Goal: Task Accomplishment & Management: Complete application form

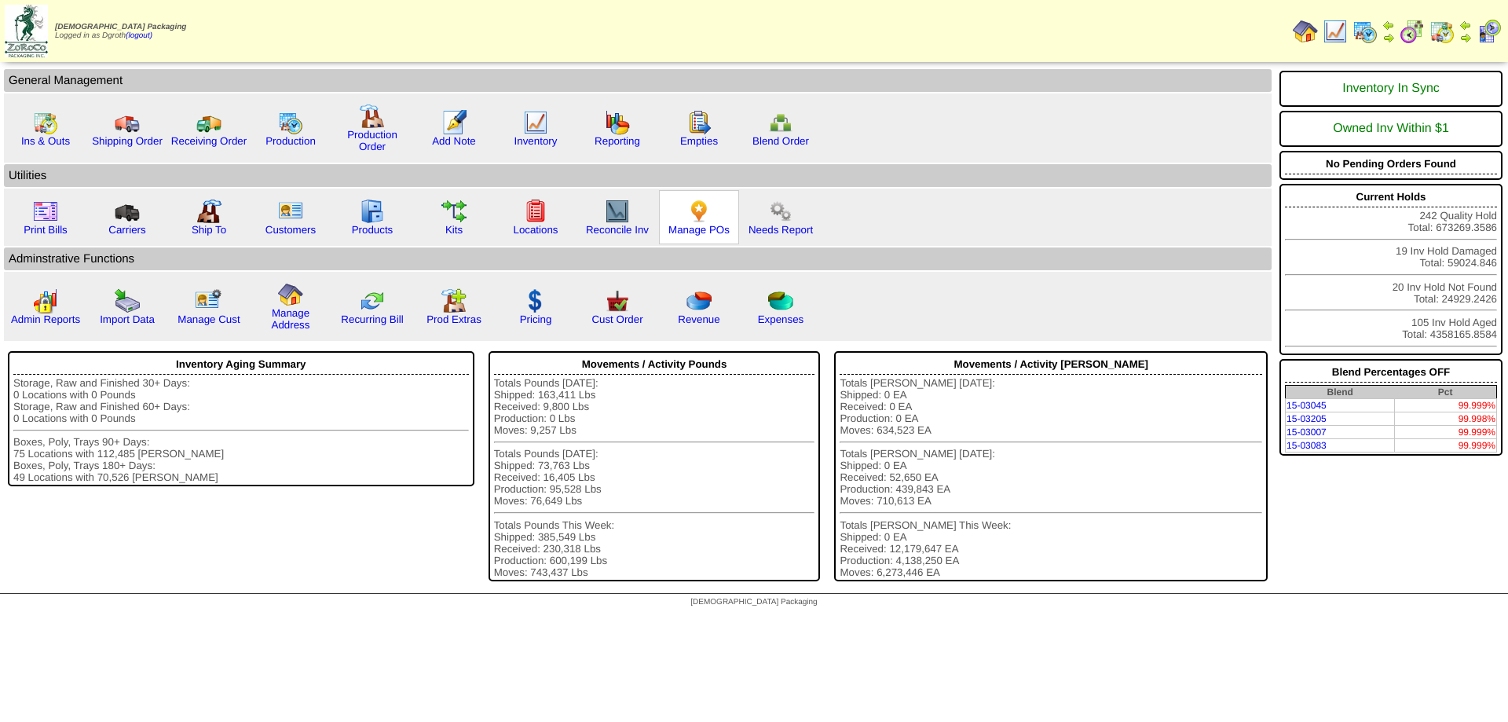
click at [700, 216] on img at bounding box center [698, 211] width 25 height 25
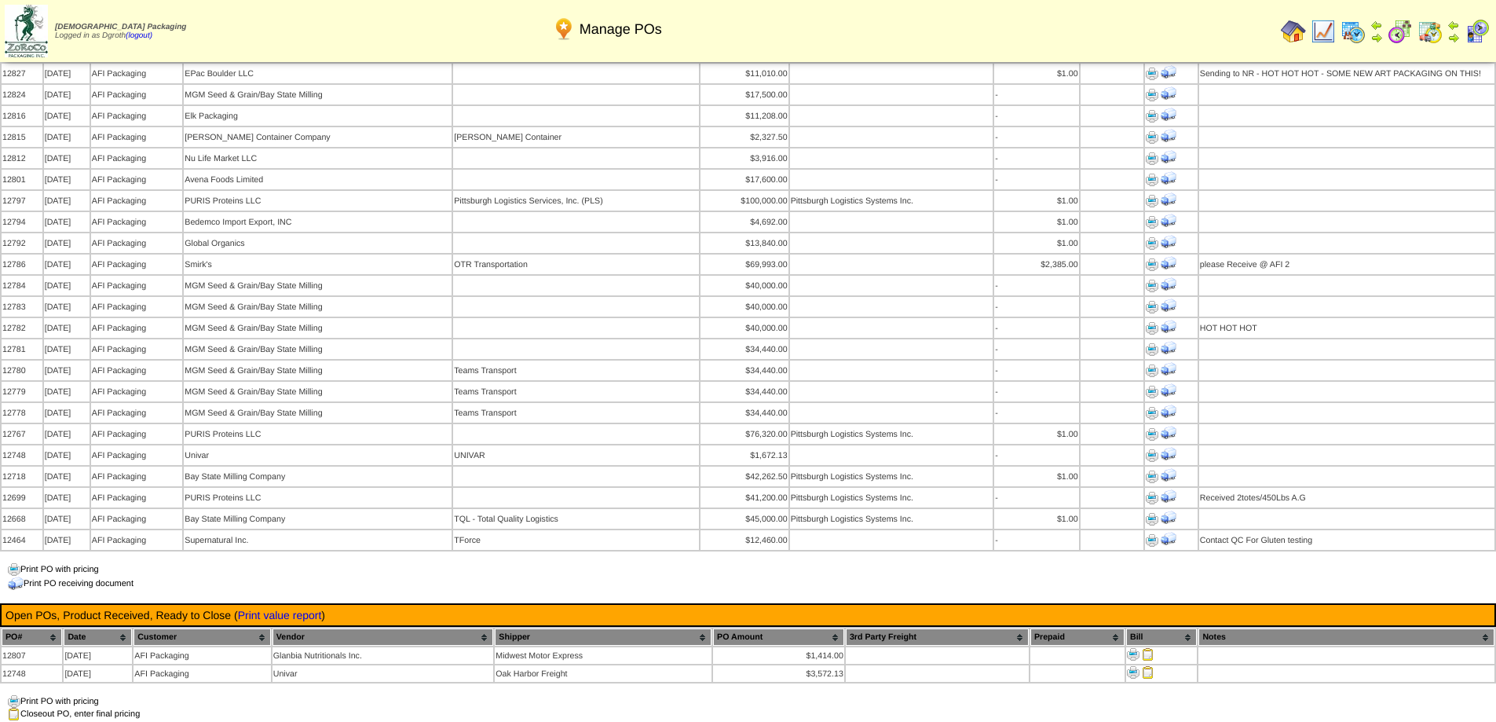
scroll to position [1335, 0]
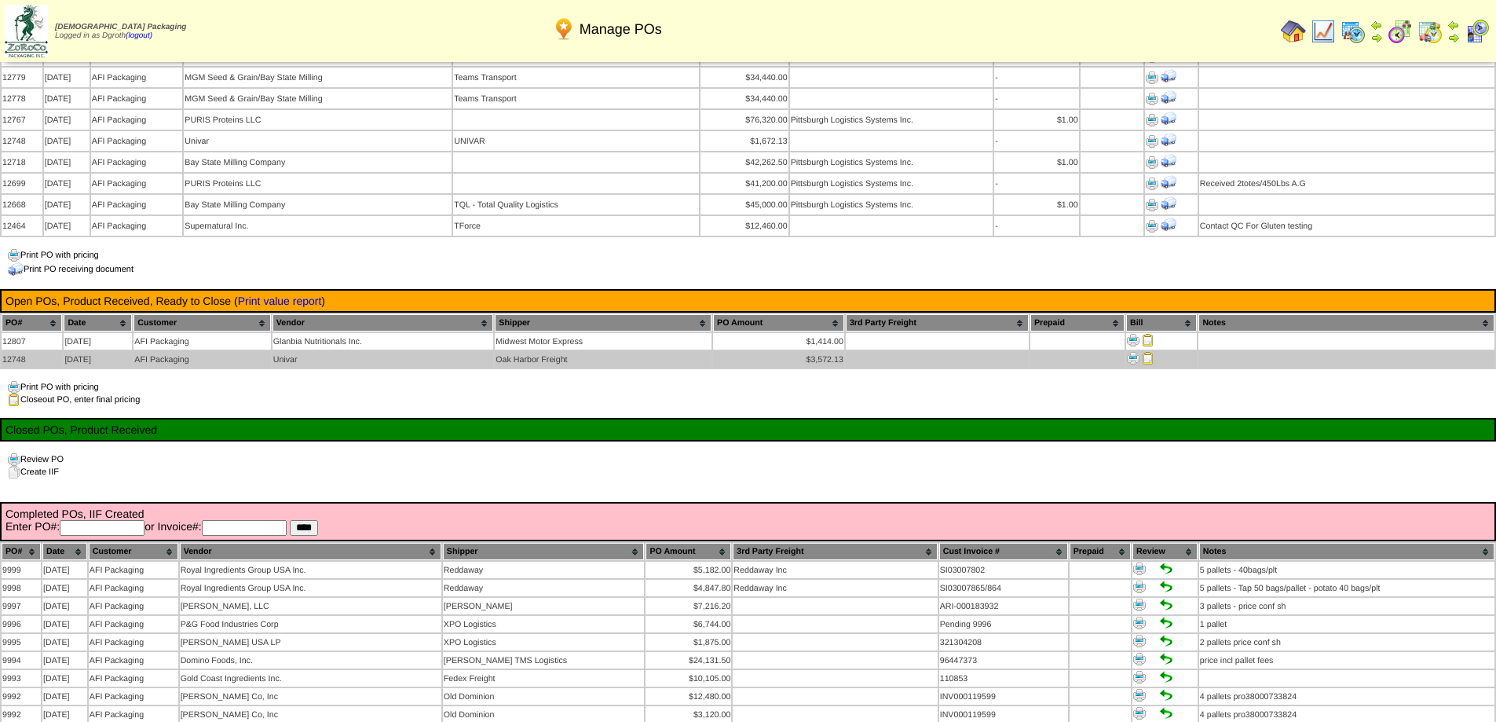
click at [1146, 352] on img at bounding box center [1148, 358] width 13 height 13
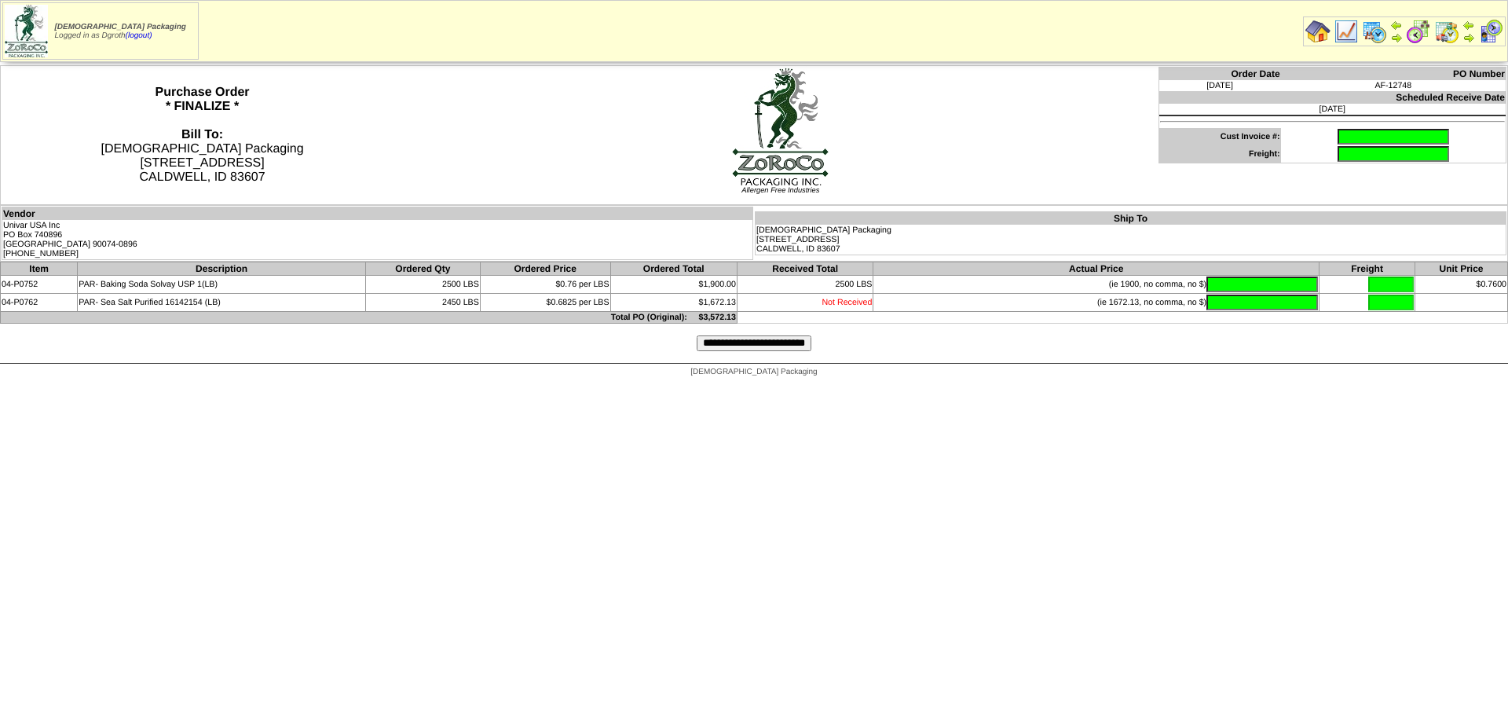
click at [1337, 134] on input "text" at bounding box center [1392, 137] width 111 height 16
type input "**********"
click at [1251, 278] on input "text" at bounding box center [1261, 284] width 111 height 16
click at [1318, 27] on img at bounding box center [1317, 31] width 25 height 25
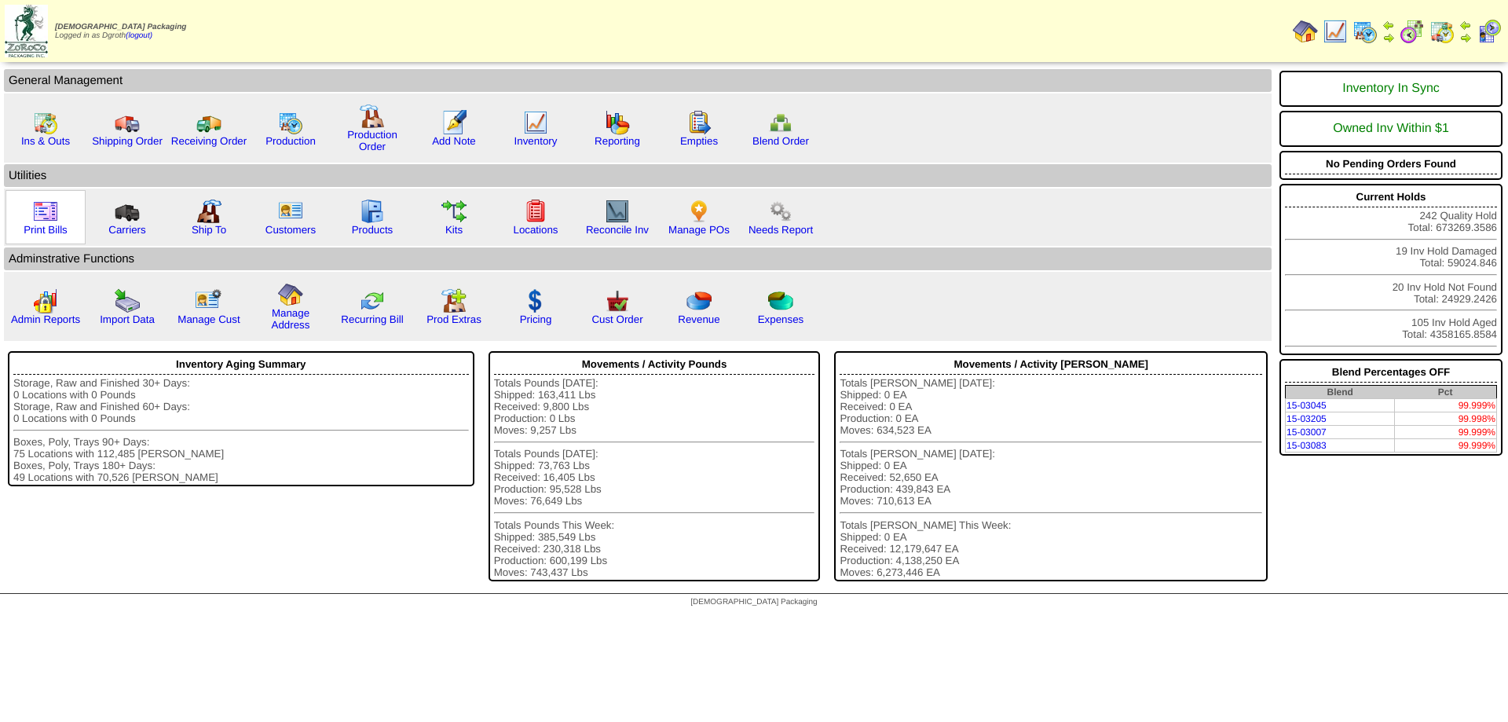
click at [43, 214] on img at bounding box center [45, 211] width 25 height 25
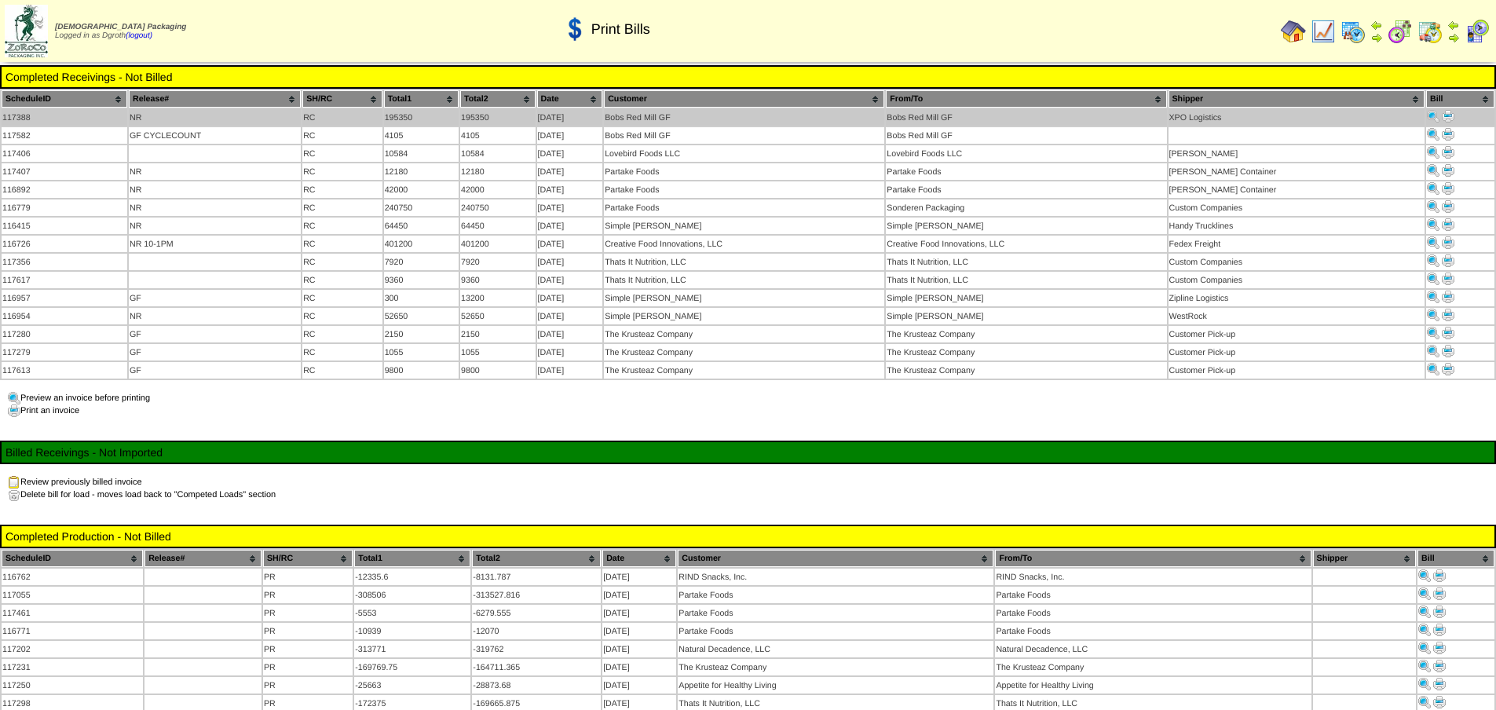
click at [1446, 114] on img at bounding box center [1448, 116] width 13 height 13
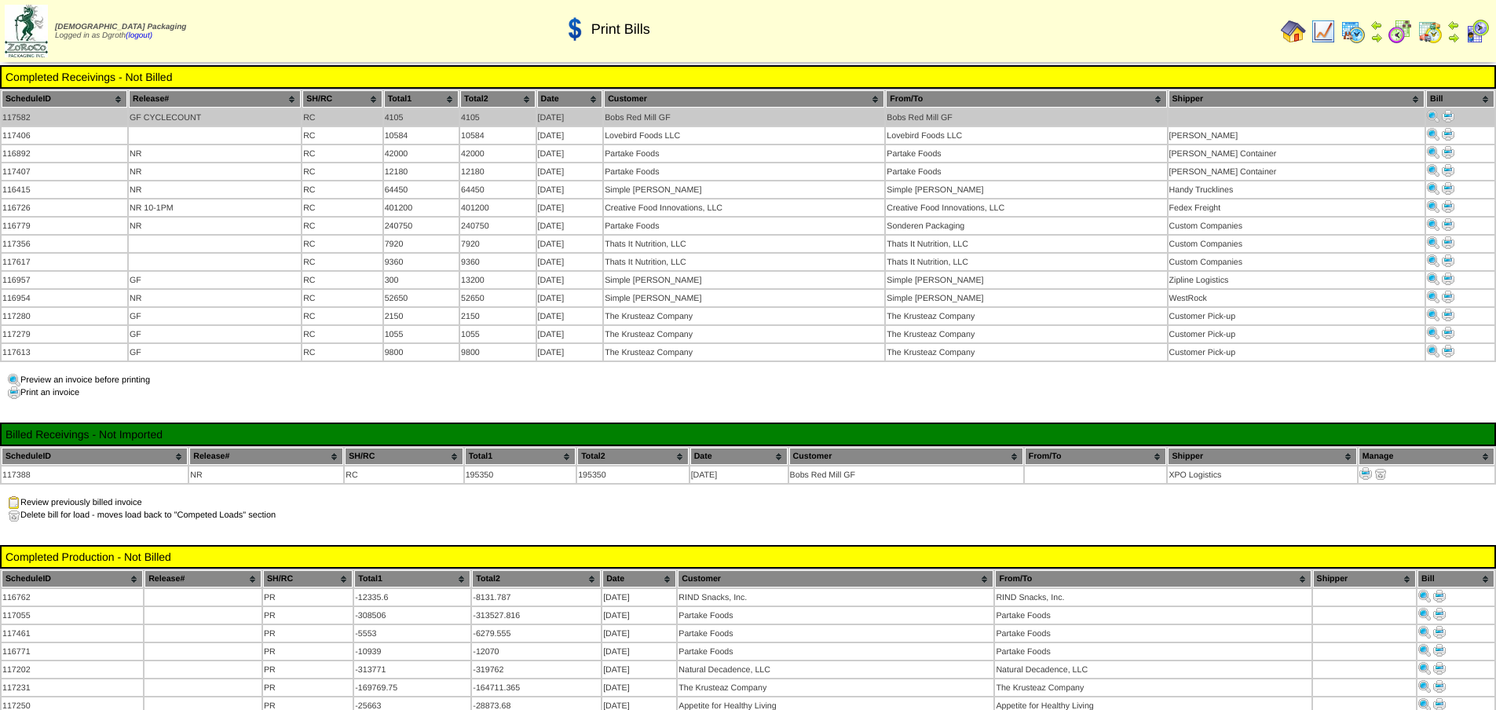
click at [1444, 118] on img at bounding box center [1448, 116] width 13 height 13
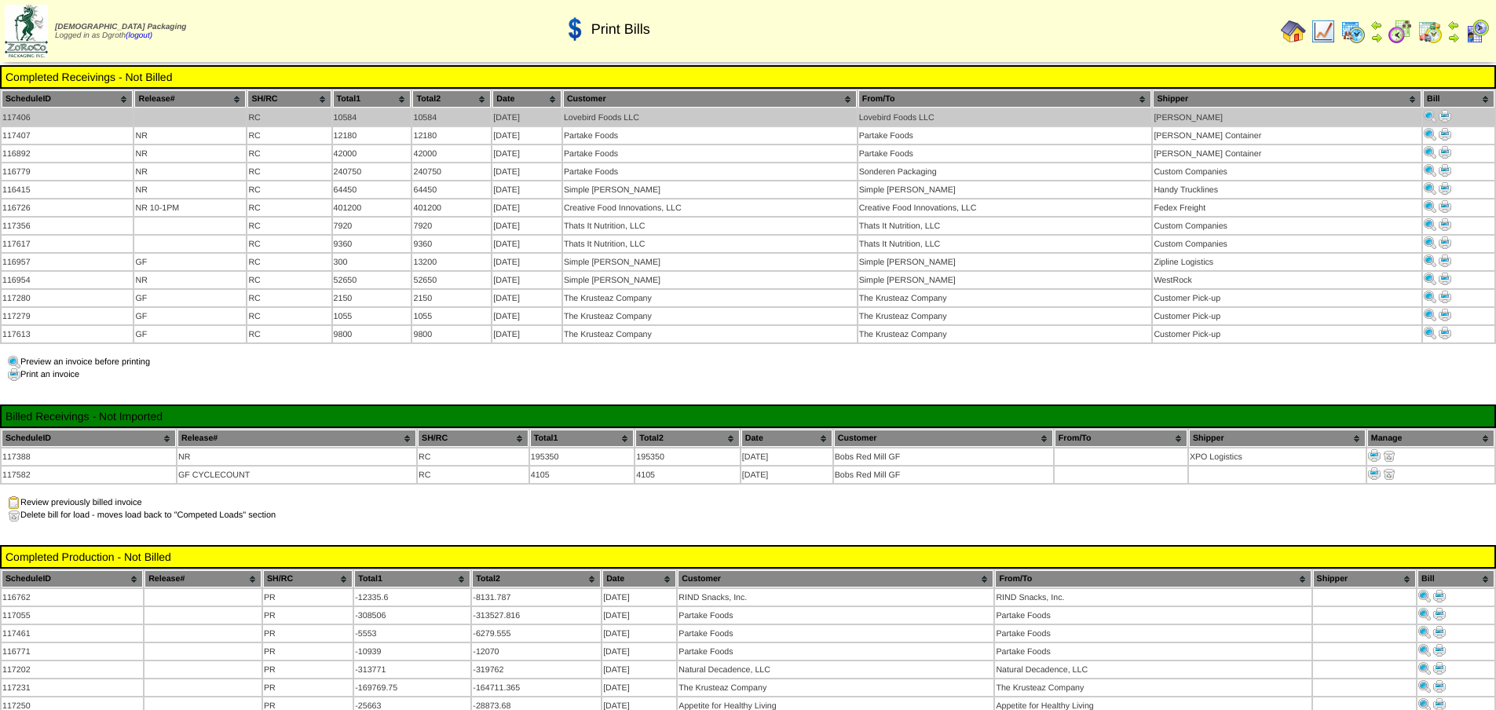
click at [1444, 116] on img at bounding box center [1444, 116] width 13 height 13
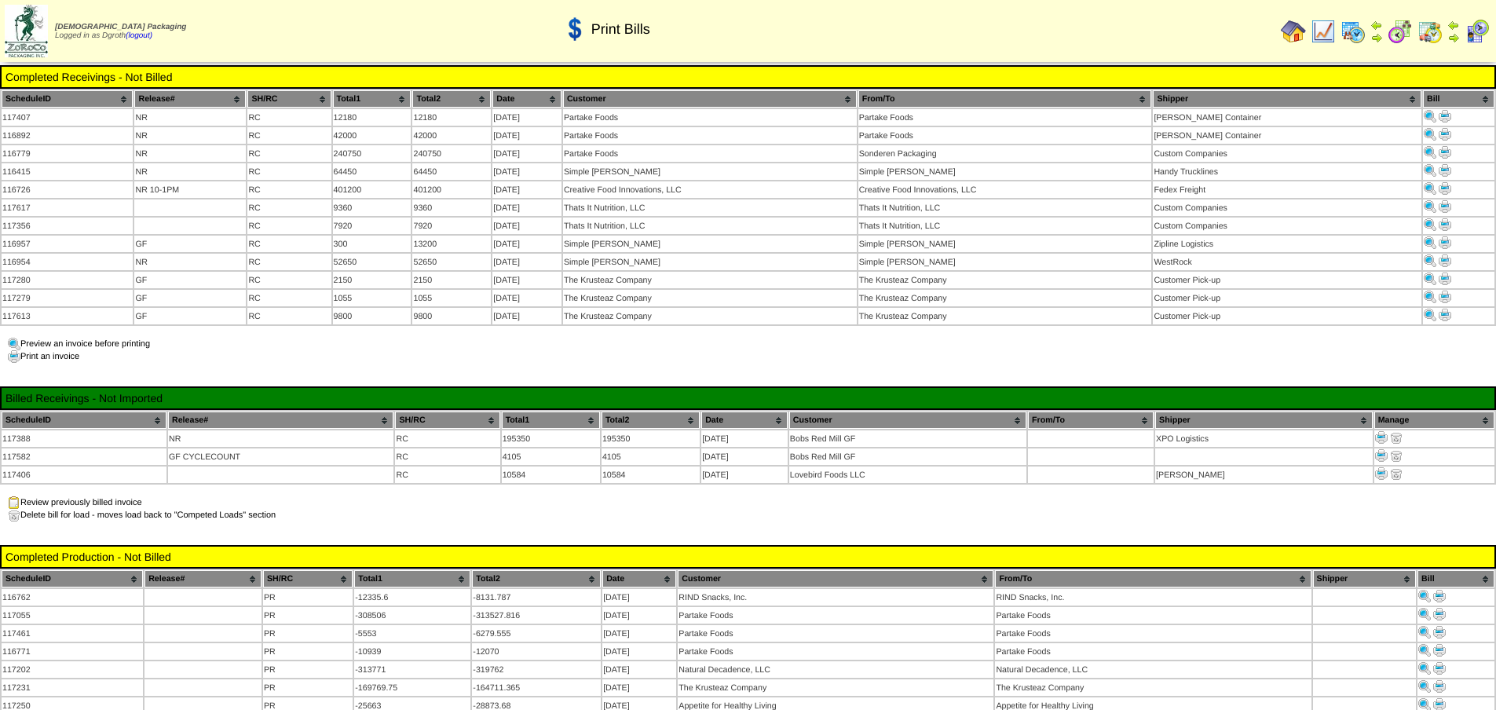
click at [1290, 30] on img at bounding box center [1293, 31] width 25 height 25
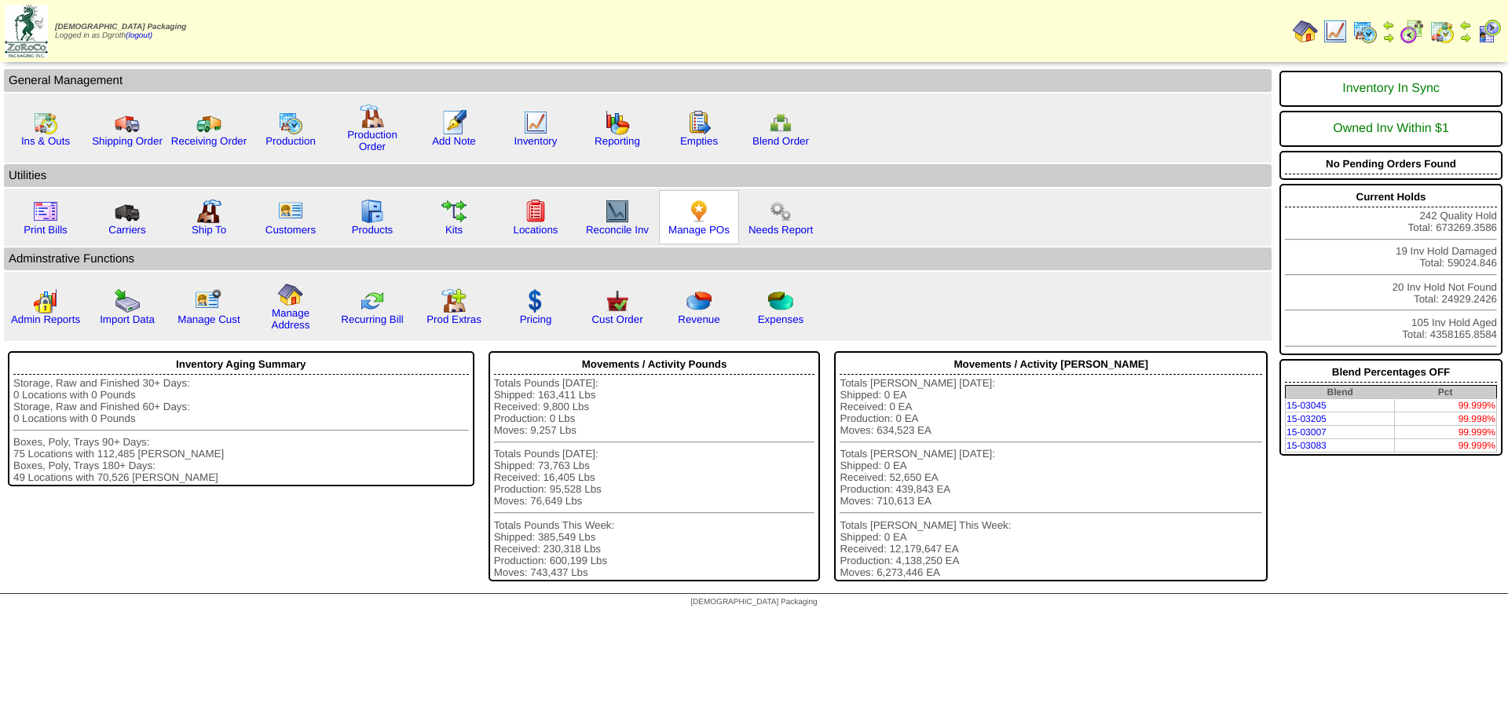
click at [710, 214] on img at bounding box center [698, 211] width 25 height 25
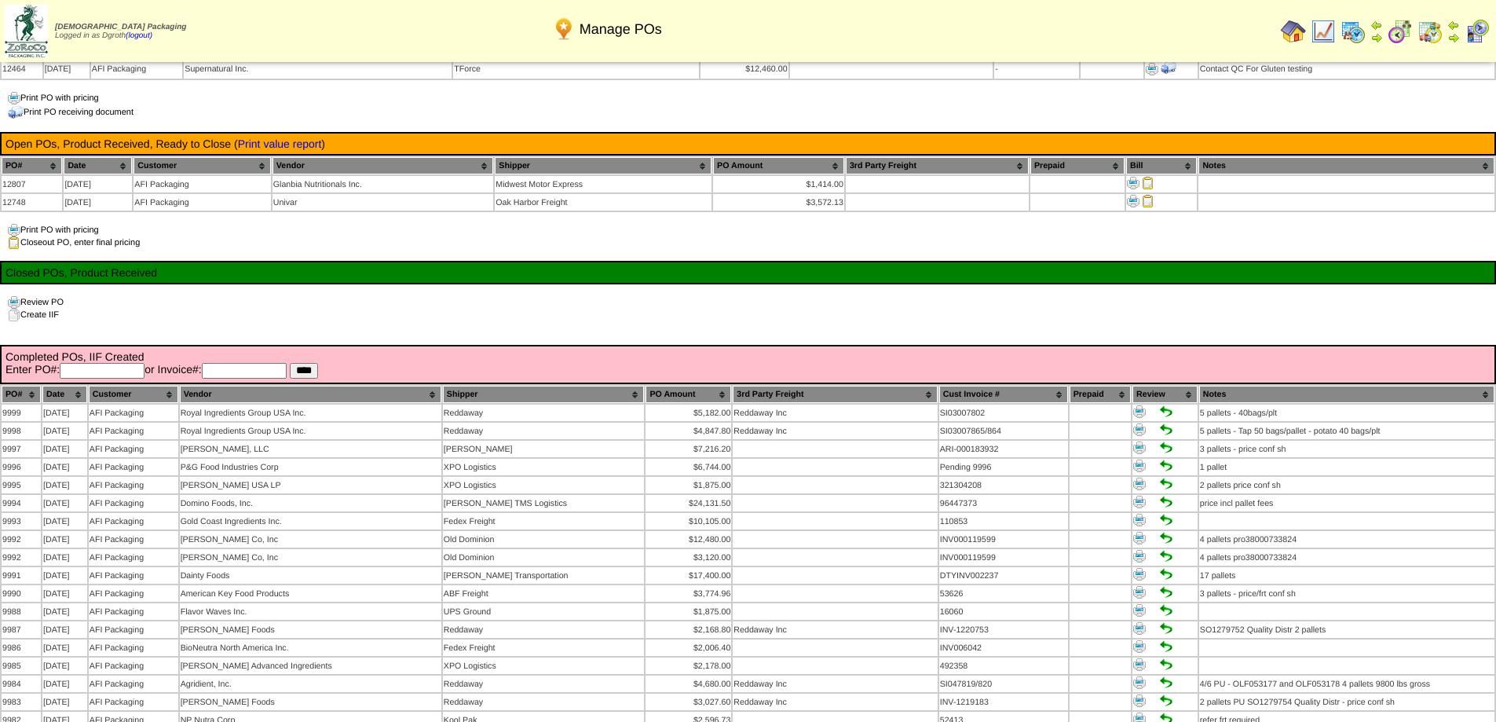
scroll to position [1099, 0]
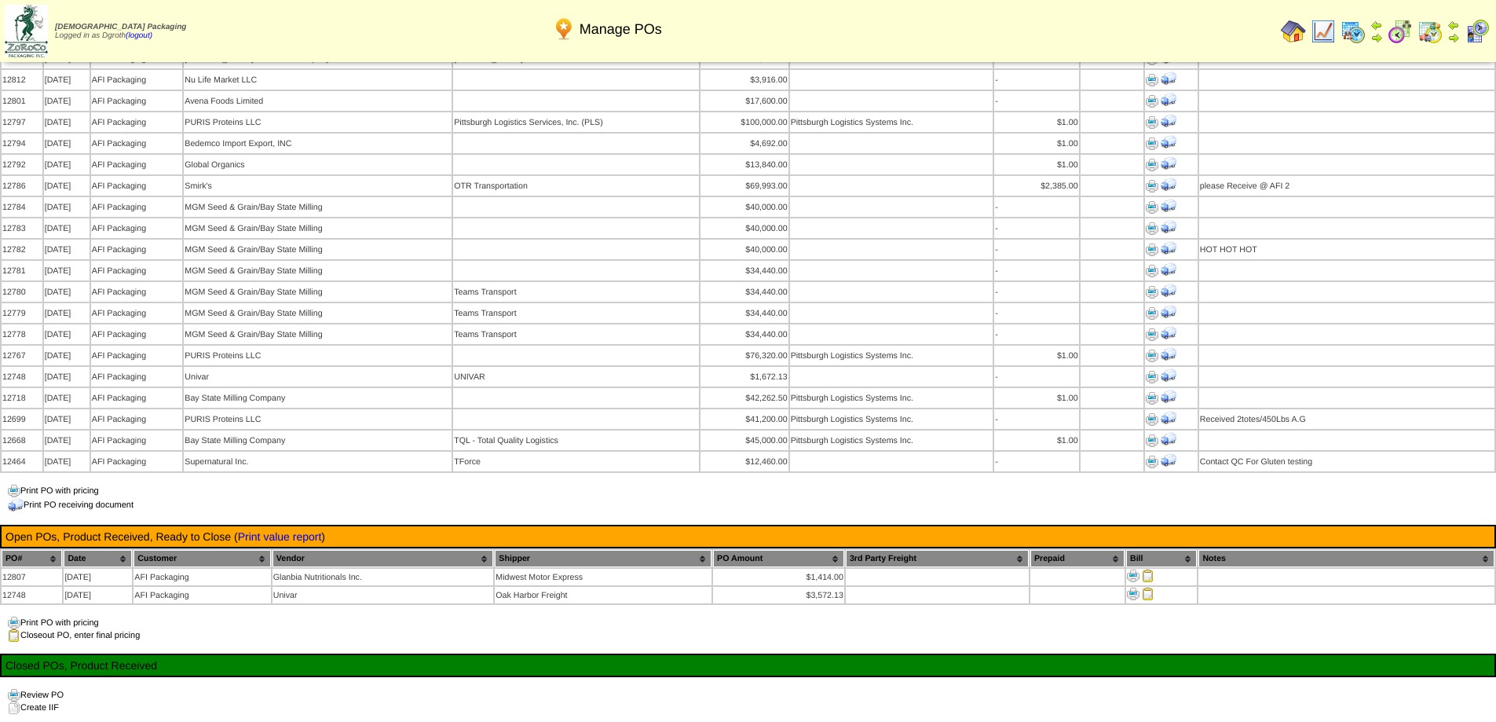
click at [1292, 28] on img at bounding box center [1293, 31] width 25 height 25
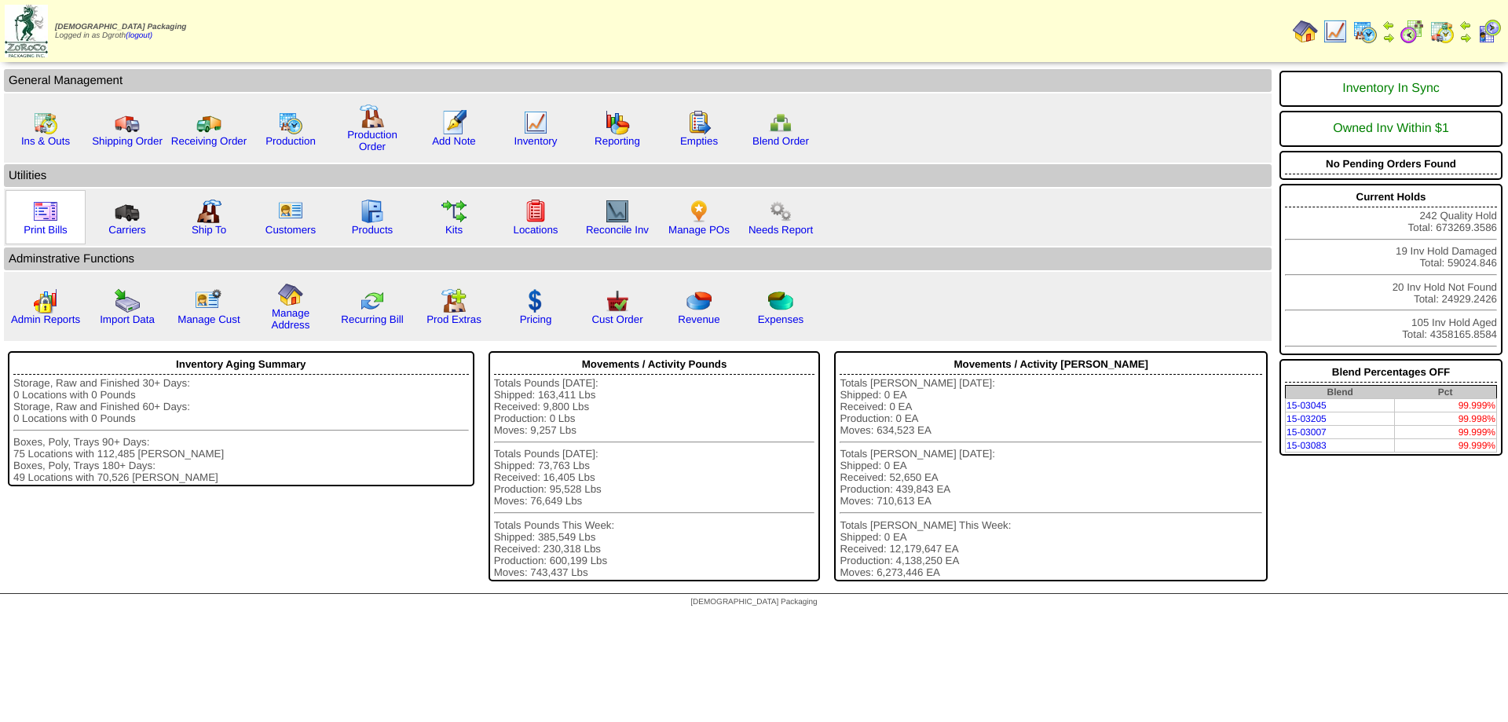
click at [37, 216] on img at bounding box center [45, 211] width 25 height 25
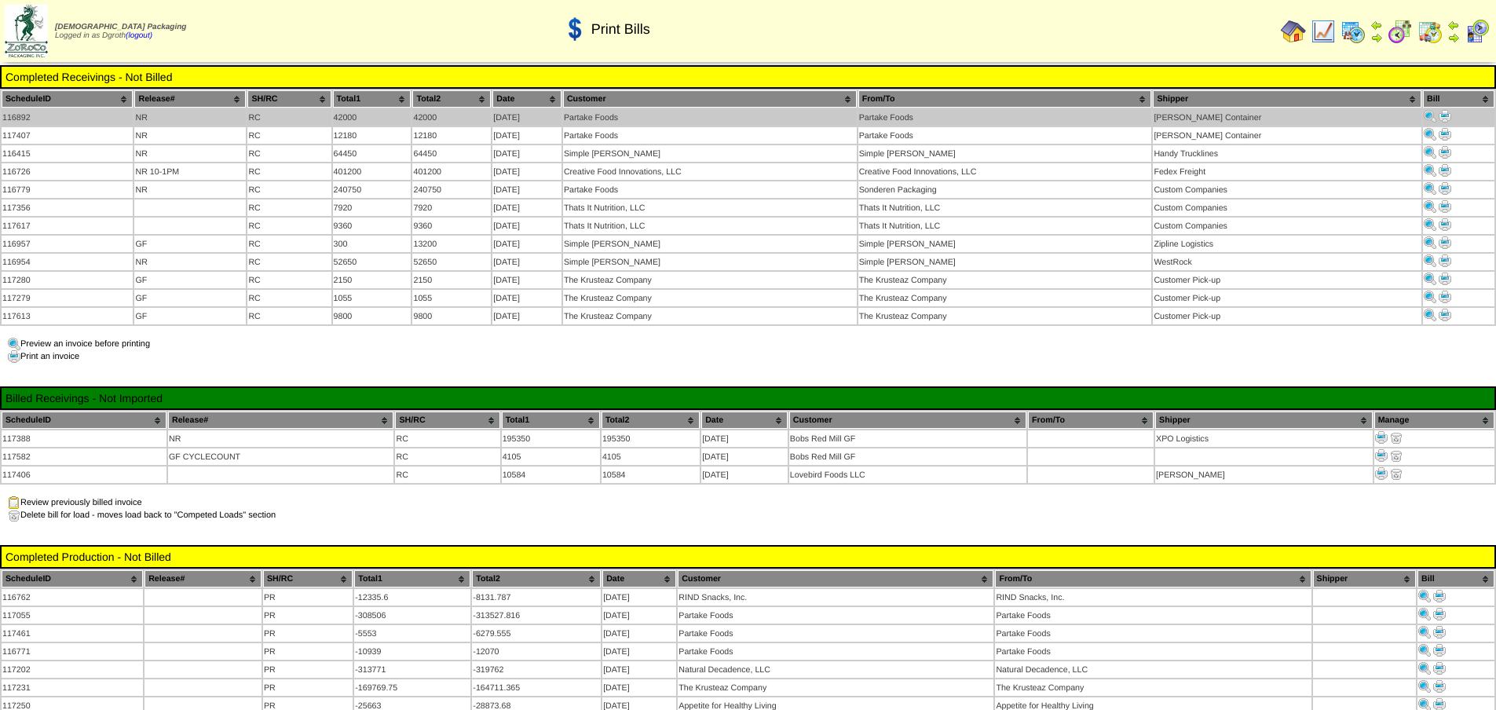
click at [1438, 116] on img at bounding box center [1444, 116] width 13 height 13
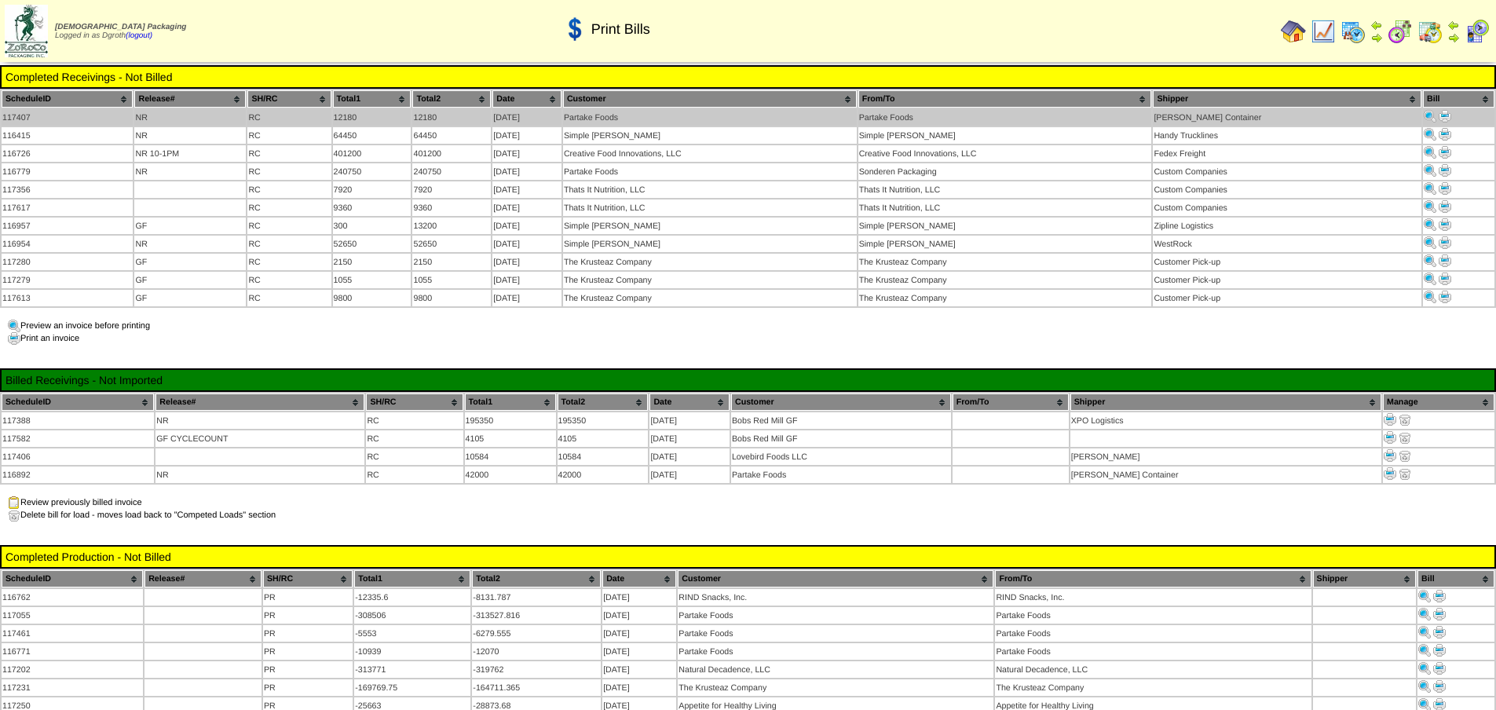
click at [1439, 115] on img at bounding box center [1444, 116] width 13 height 13
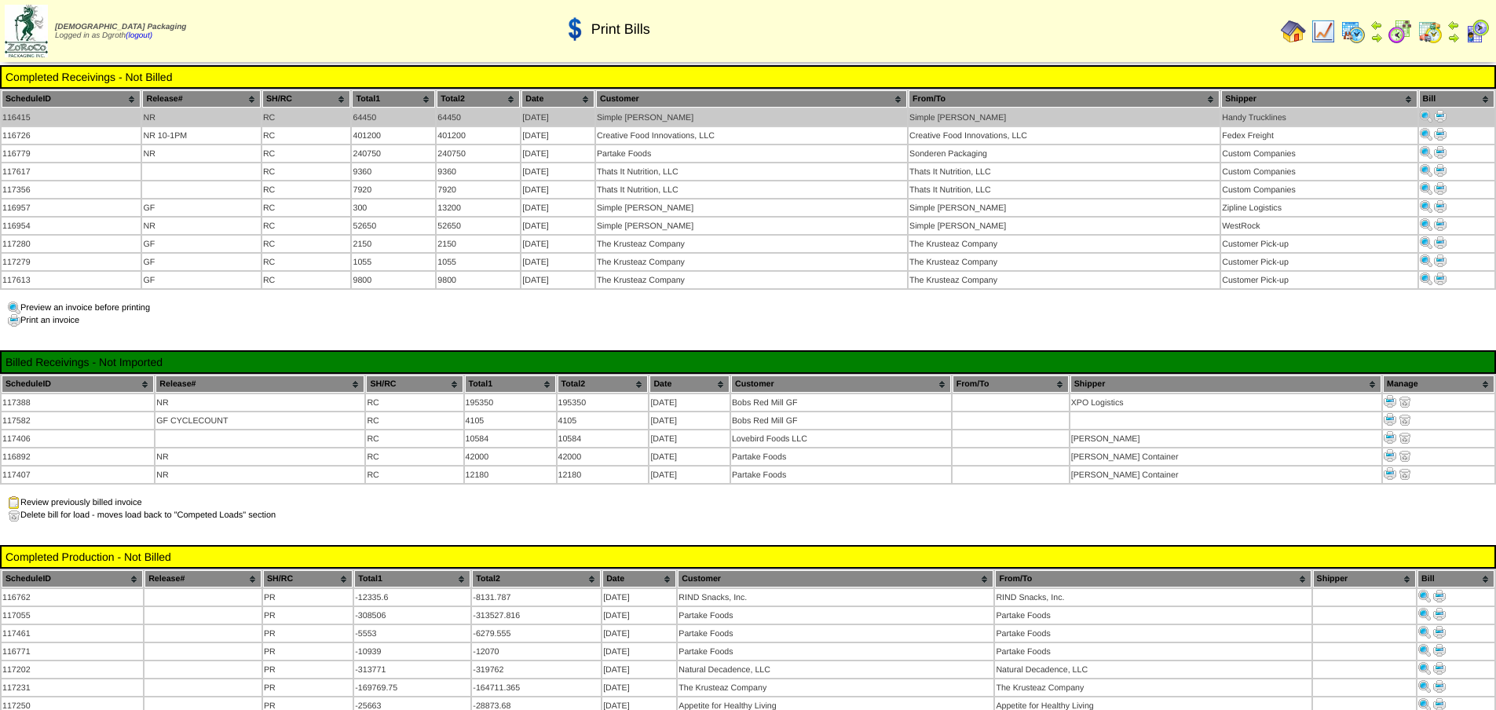
click at [1442, 115] on img at bounding box center [1440, 116] width 13 height 13
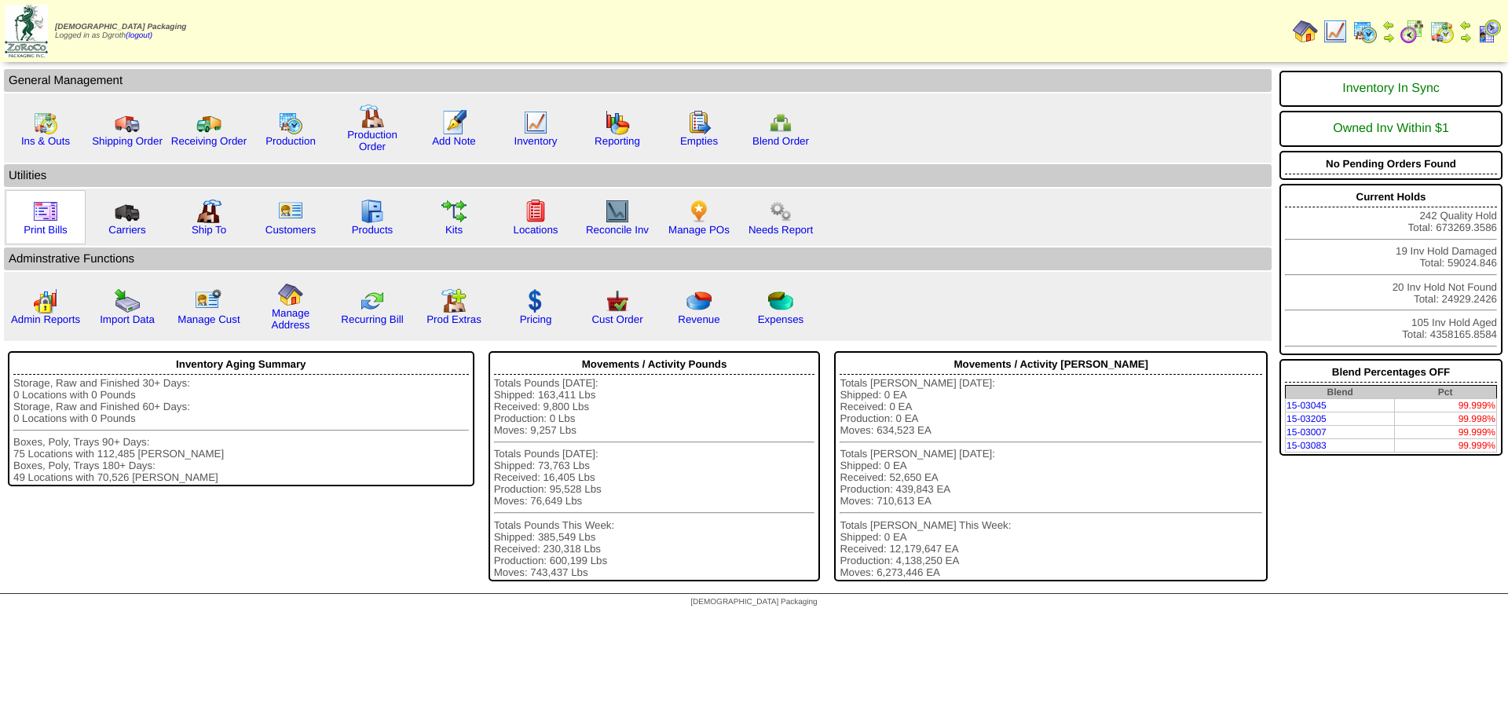
click at [34, 223] on img at bounding box center [45, 211] width 25 height 25
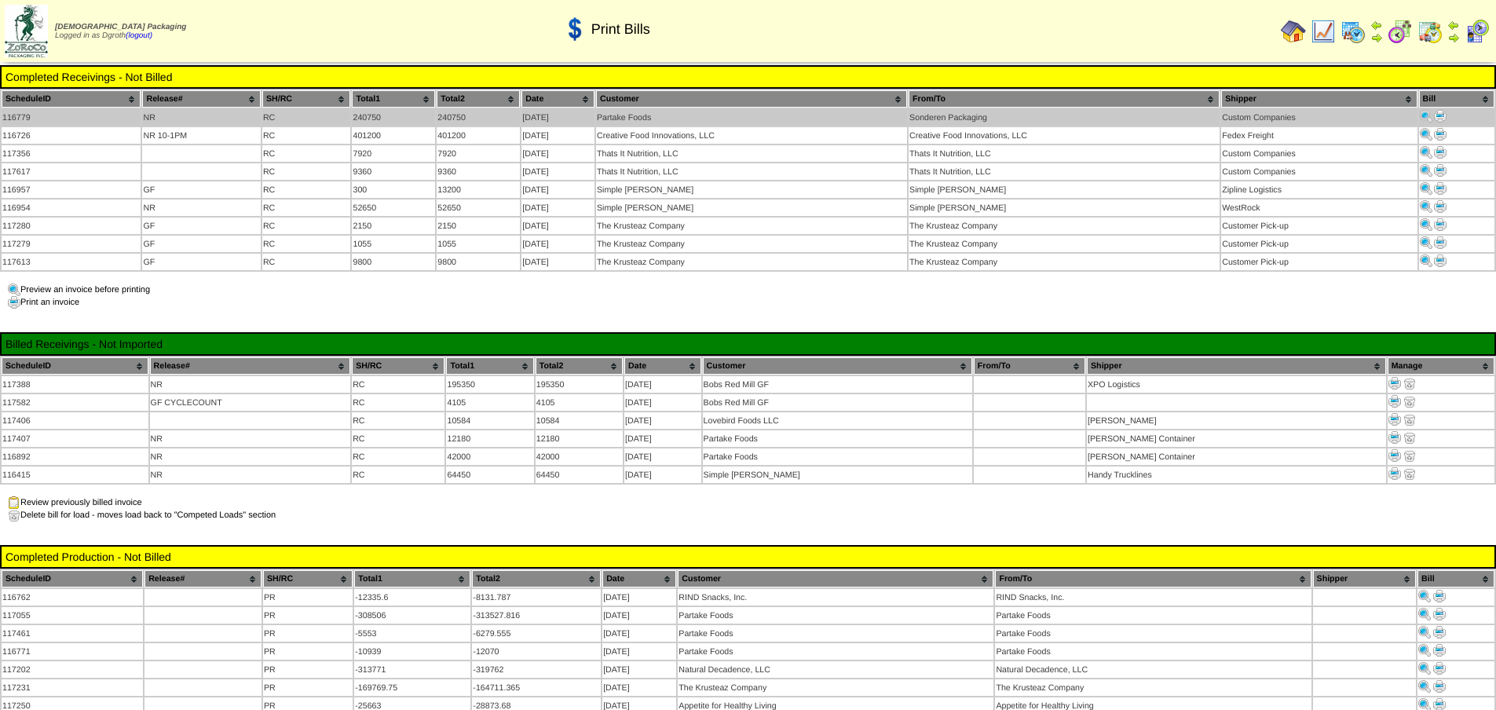
click at [1443, 115] on img at bounding box center [1440, 116] width 13 height 13
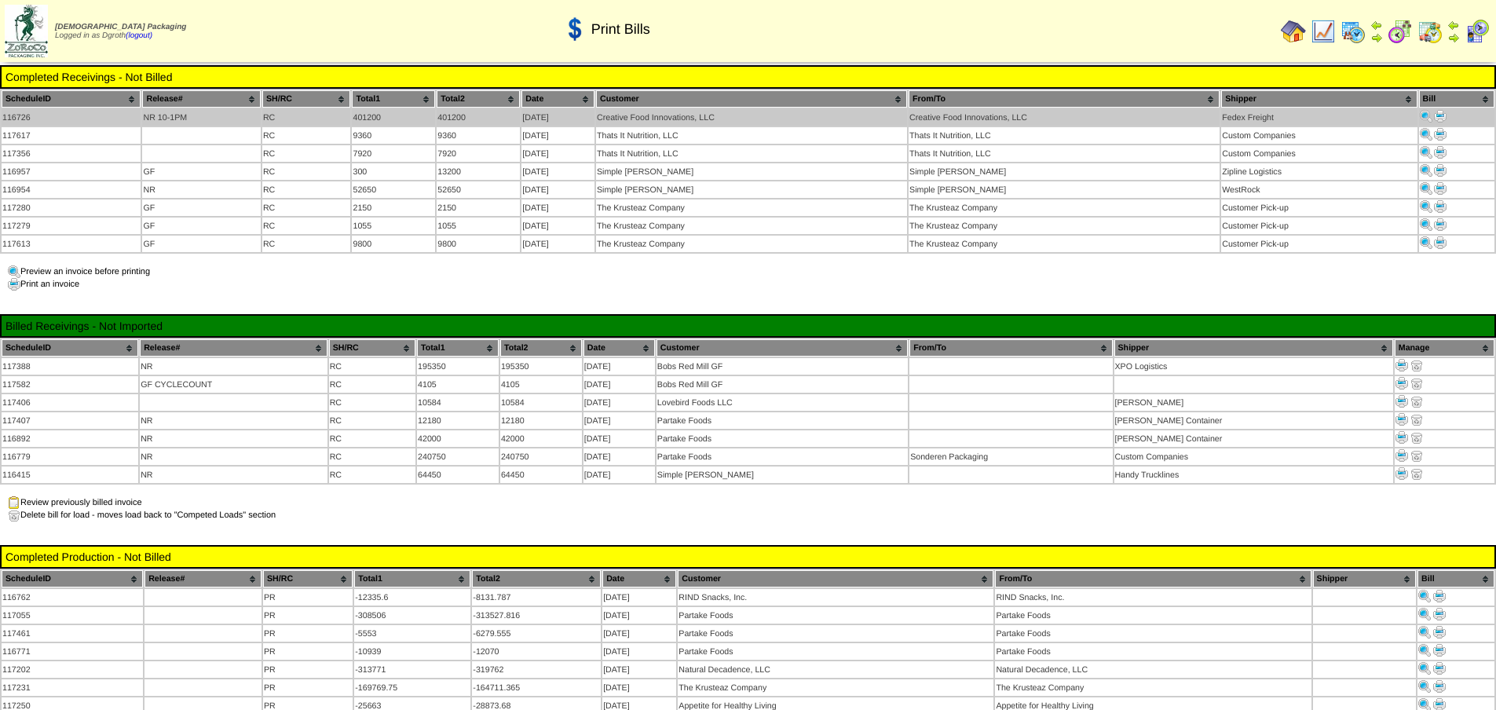
click at [1440, 117] on img at bounding box center [1440, 116] width 13 height 13
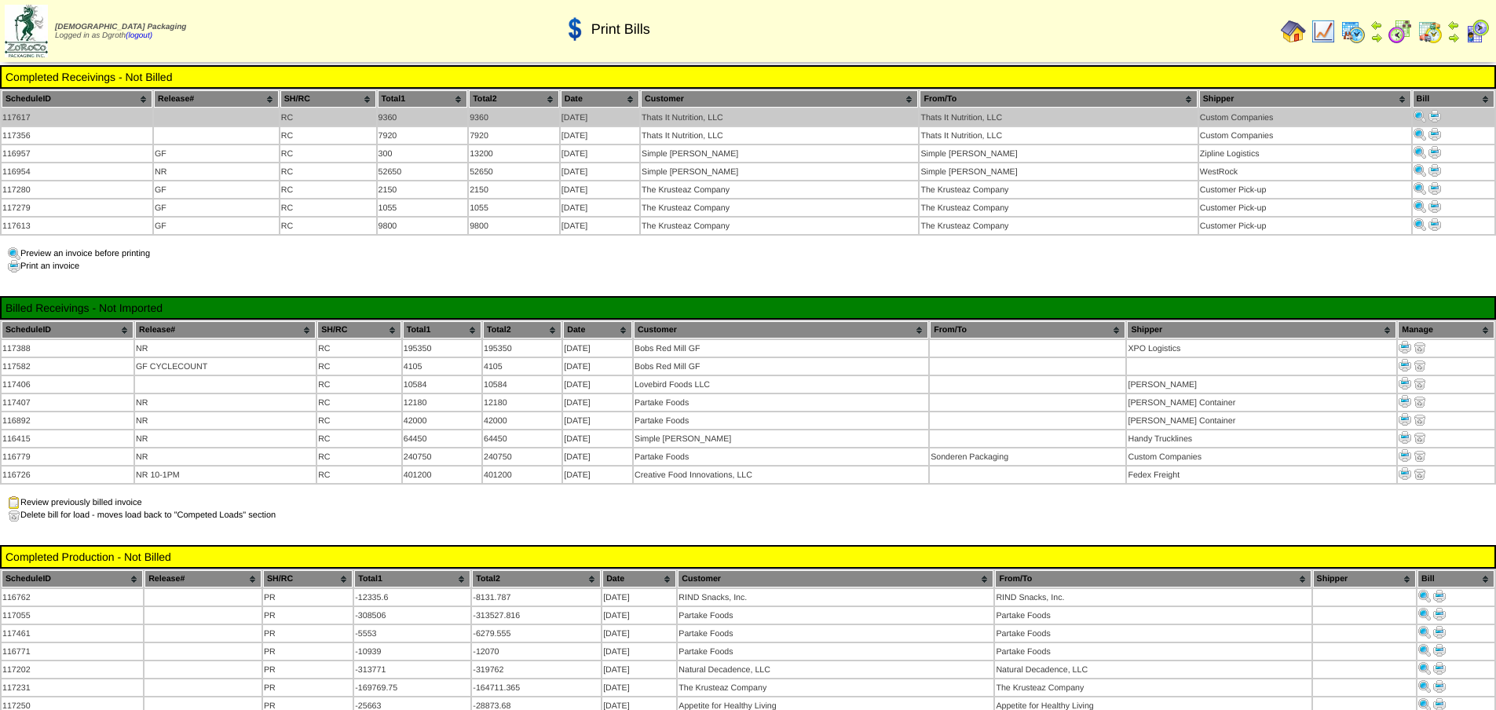
click at [1432, 113] on img at bounding box center [1434, 116] width 13 height 13
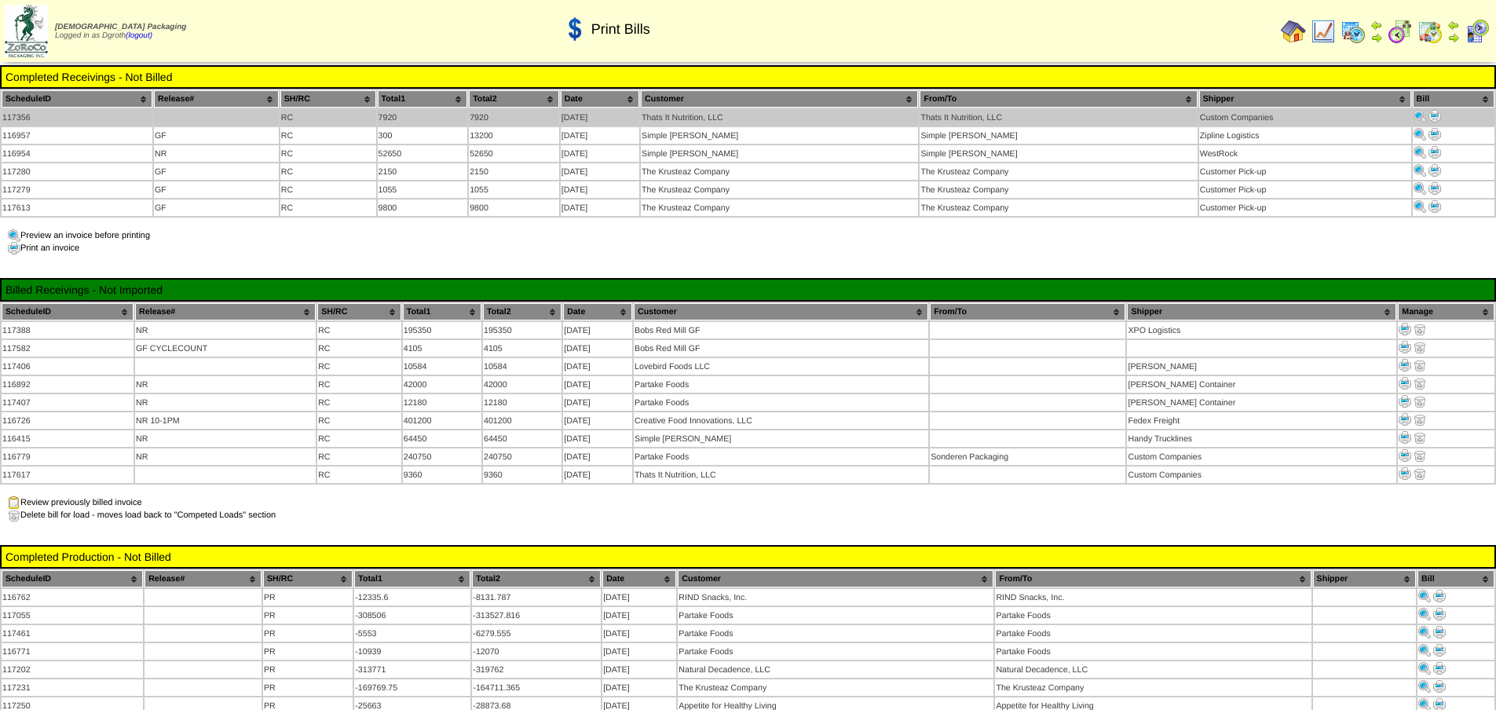
click at [1432, 119] on img at bounding box center [1434, 116] width 13 height 13
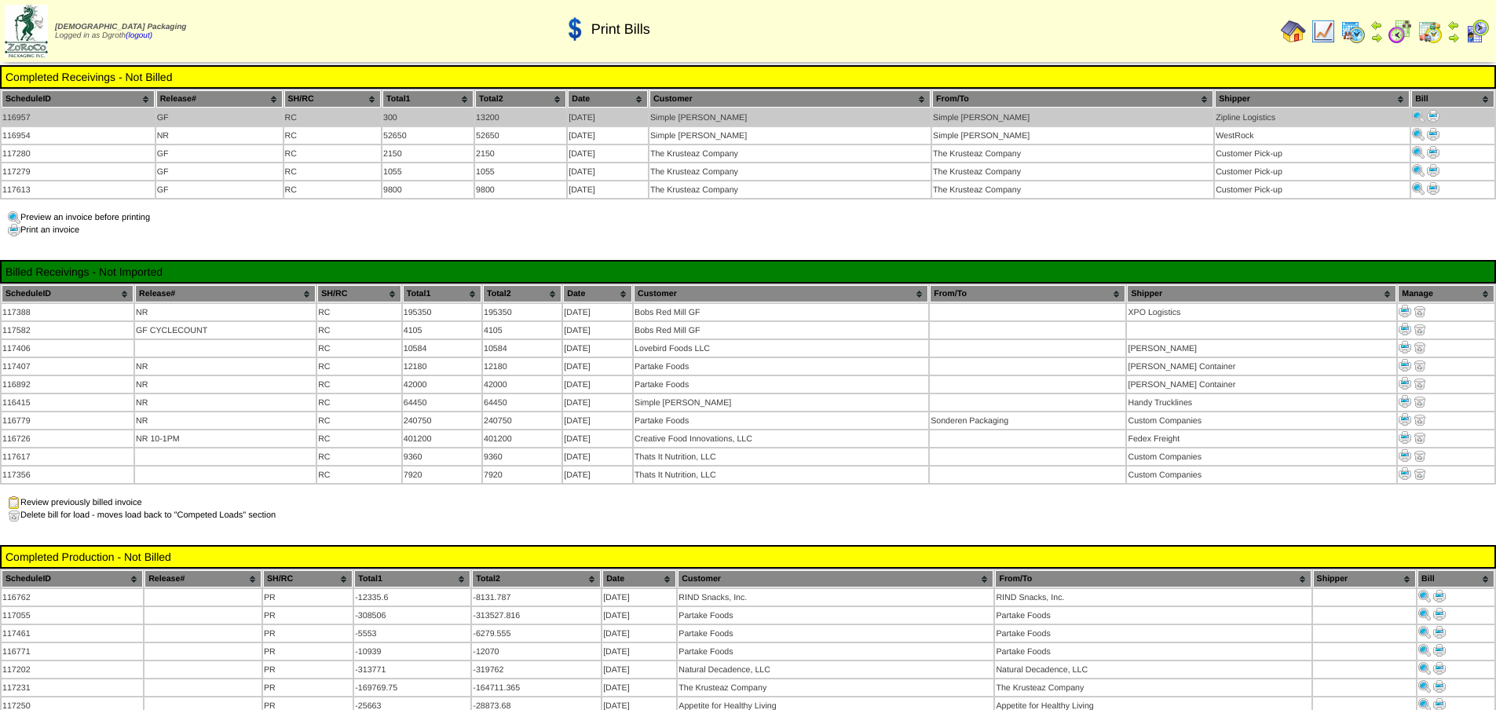
click at [1431, 119] on img at bounding box center [1433, 116] width 13 height 13
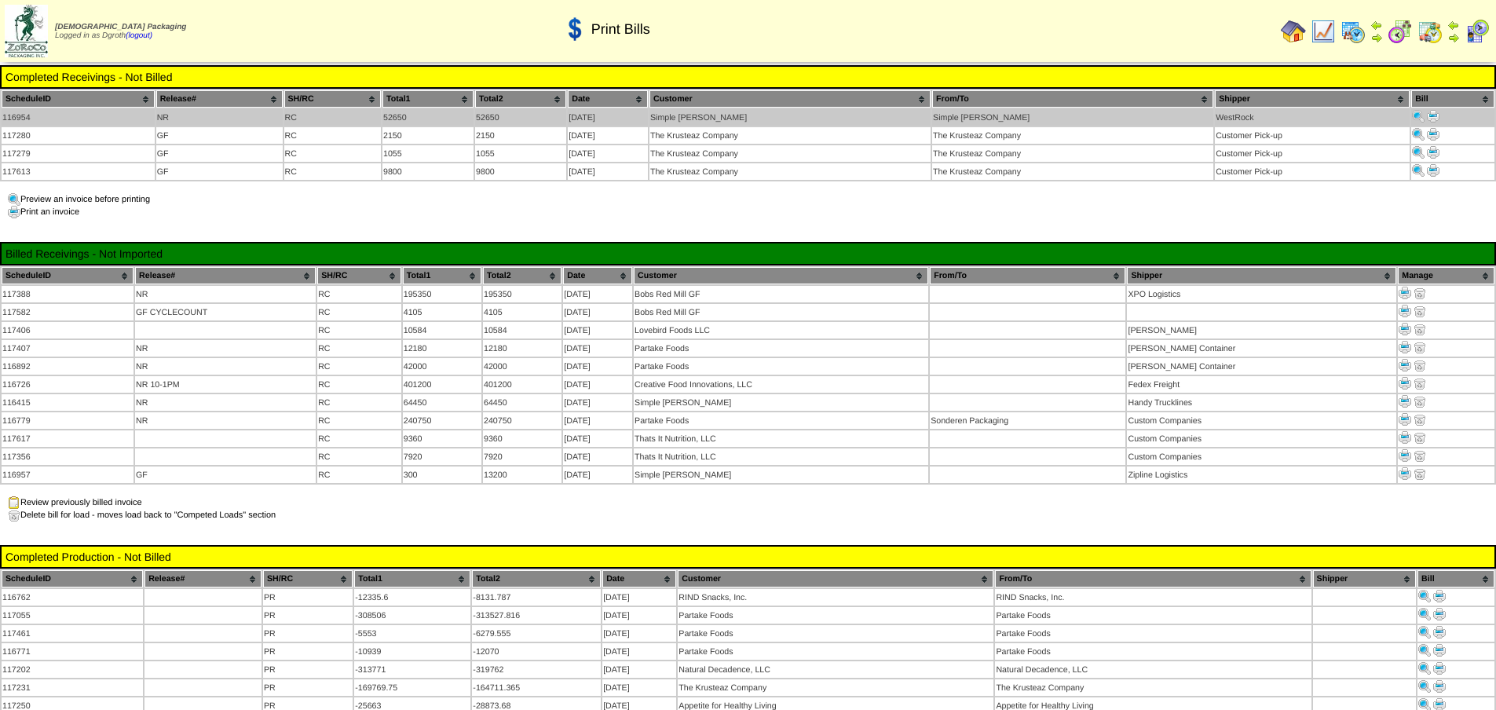
click at [1429, 115] on img at bounding box center [1433, 116] width 13 height 13
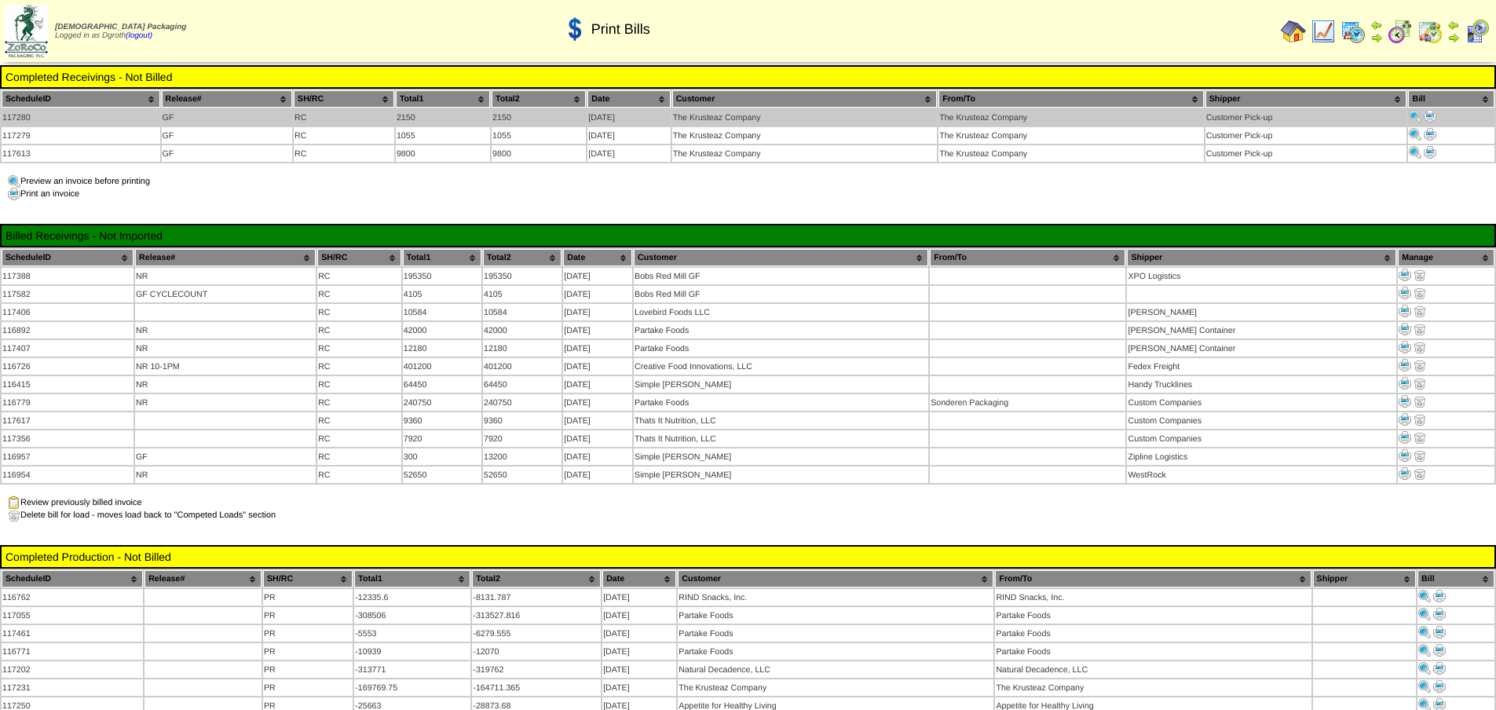
click at [1427, 118] on img at bounding box center [1430, 116] width 13 height 13
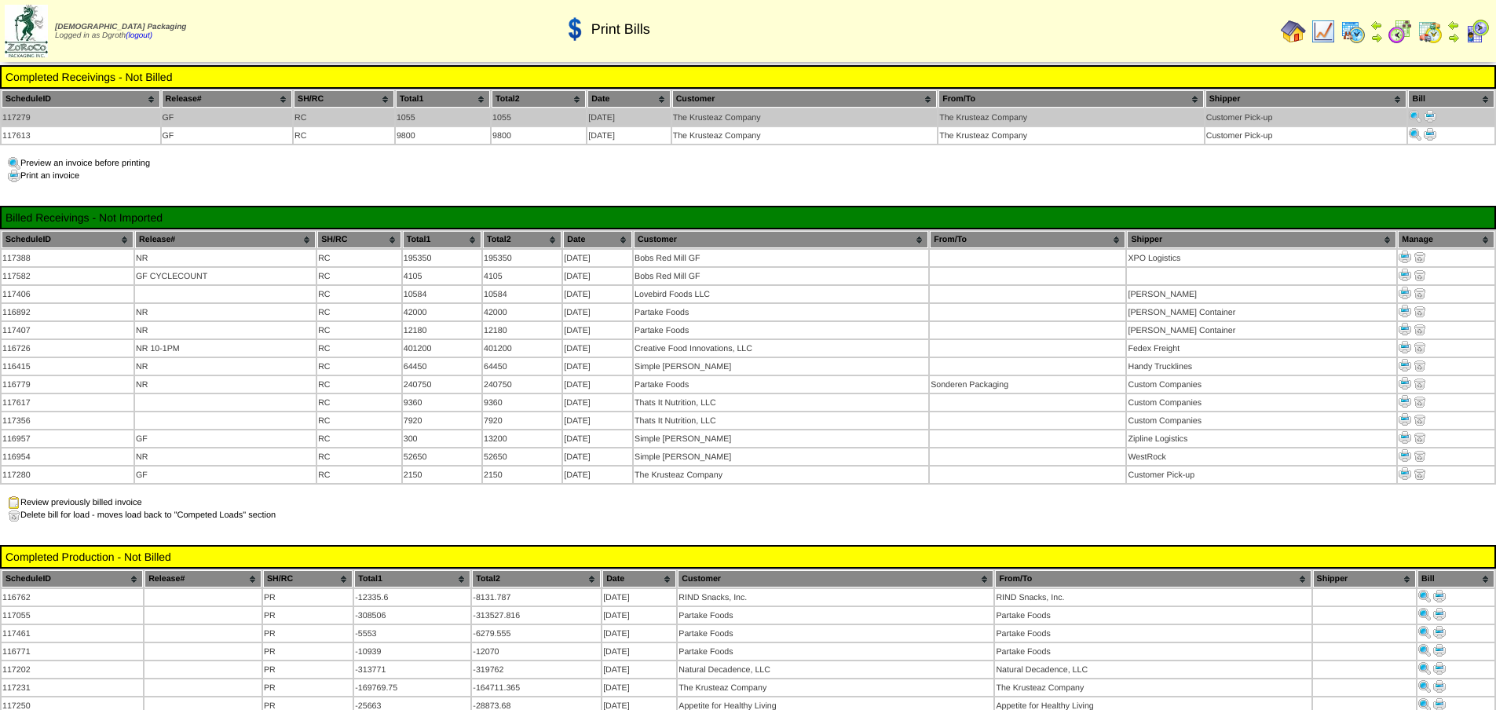
click at [1435, 112] on img at bounding box center [1430, 116] width 13 height 13
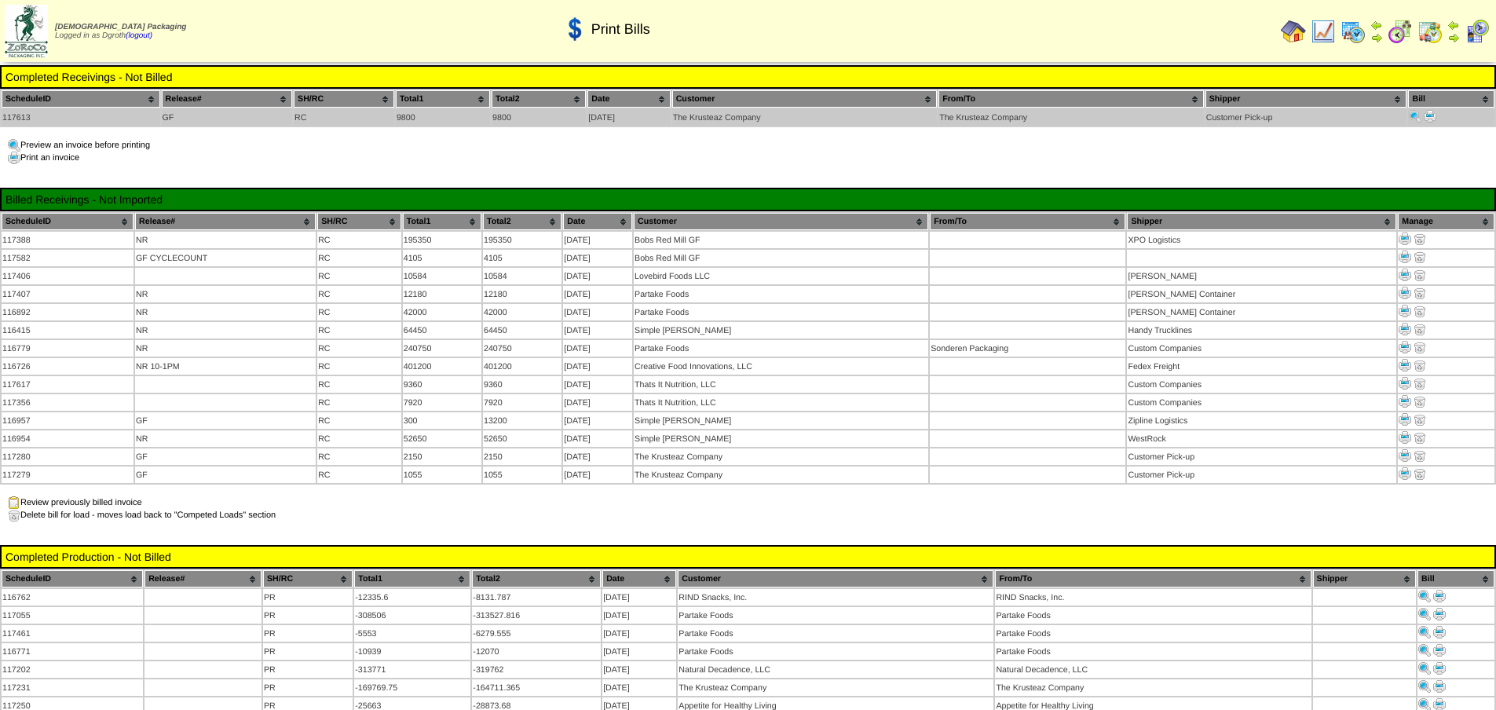
click at [1427, 117] on img at bounding box center [1430, 116] width 13 height 13
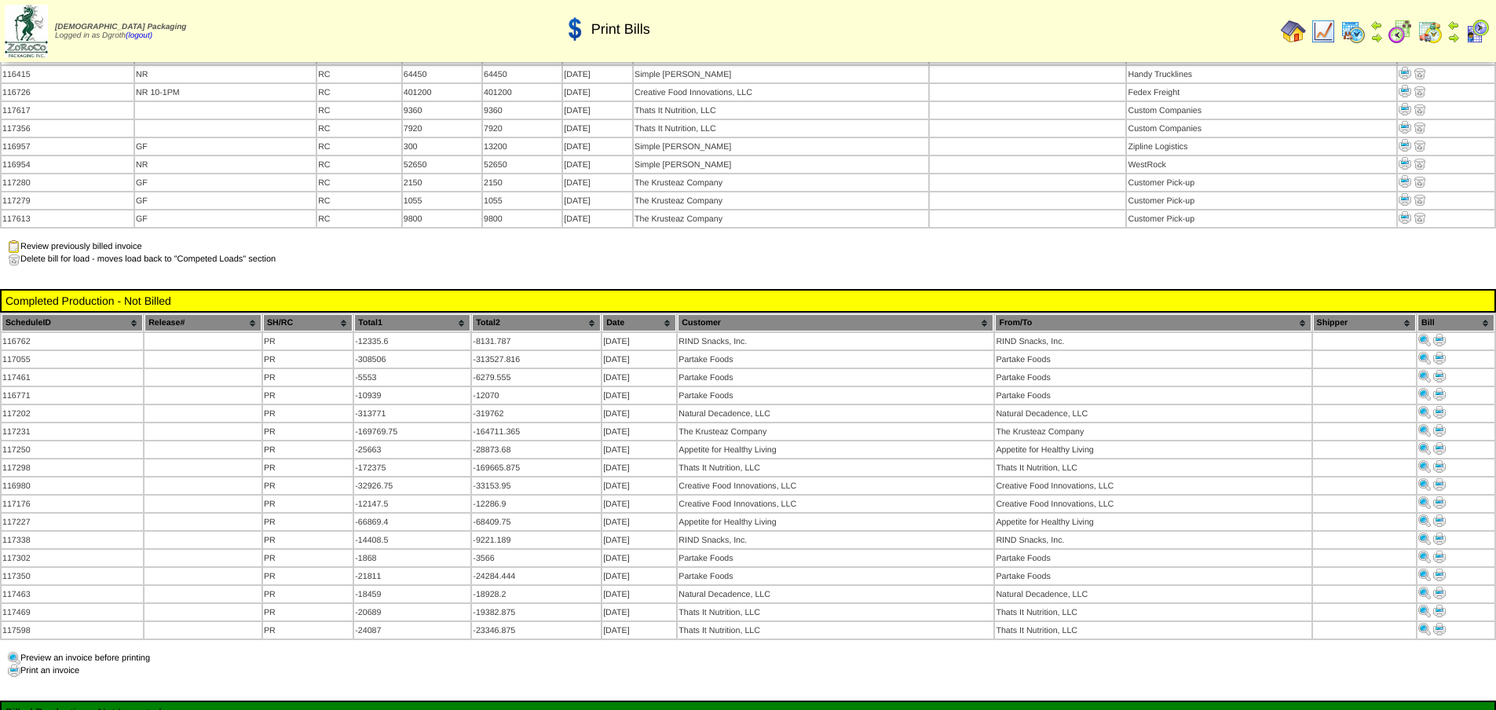
scroll to position [471, 0]
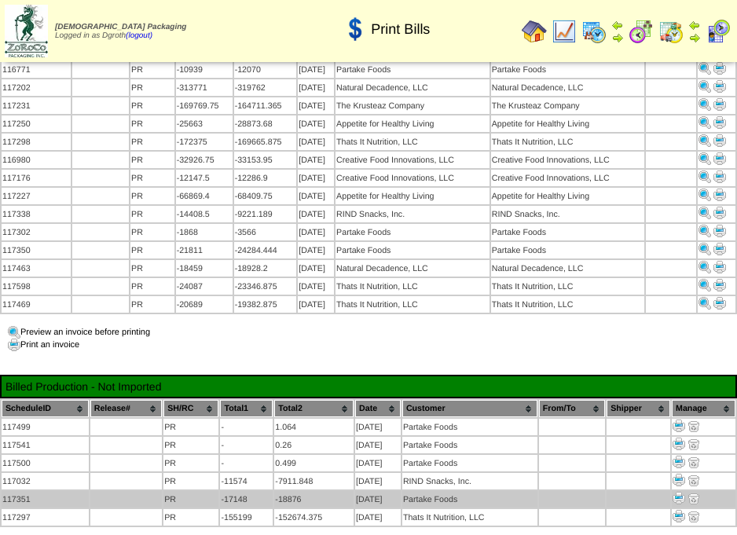
scroll to position [411, 0]
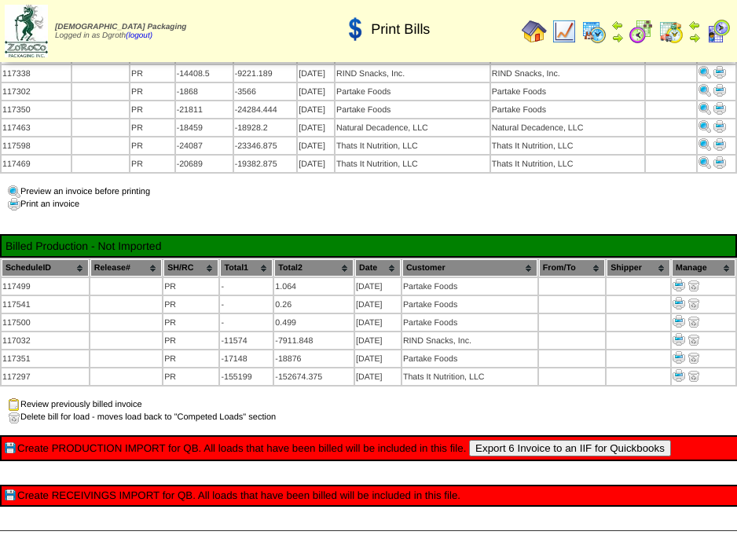
click at [564, 440] on button "Export 6 Invoice to an IIF for Quickbooks" at bounding box center [570, 448] width 202 height 16
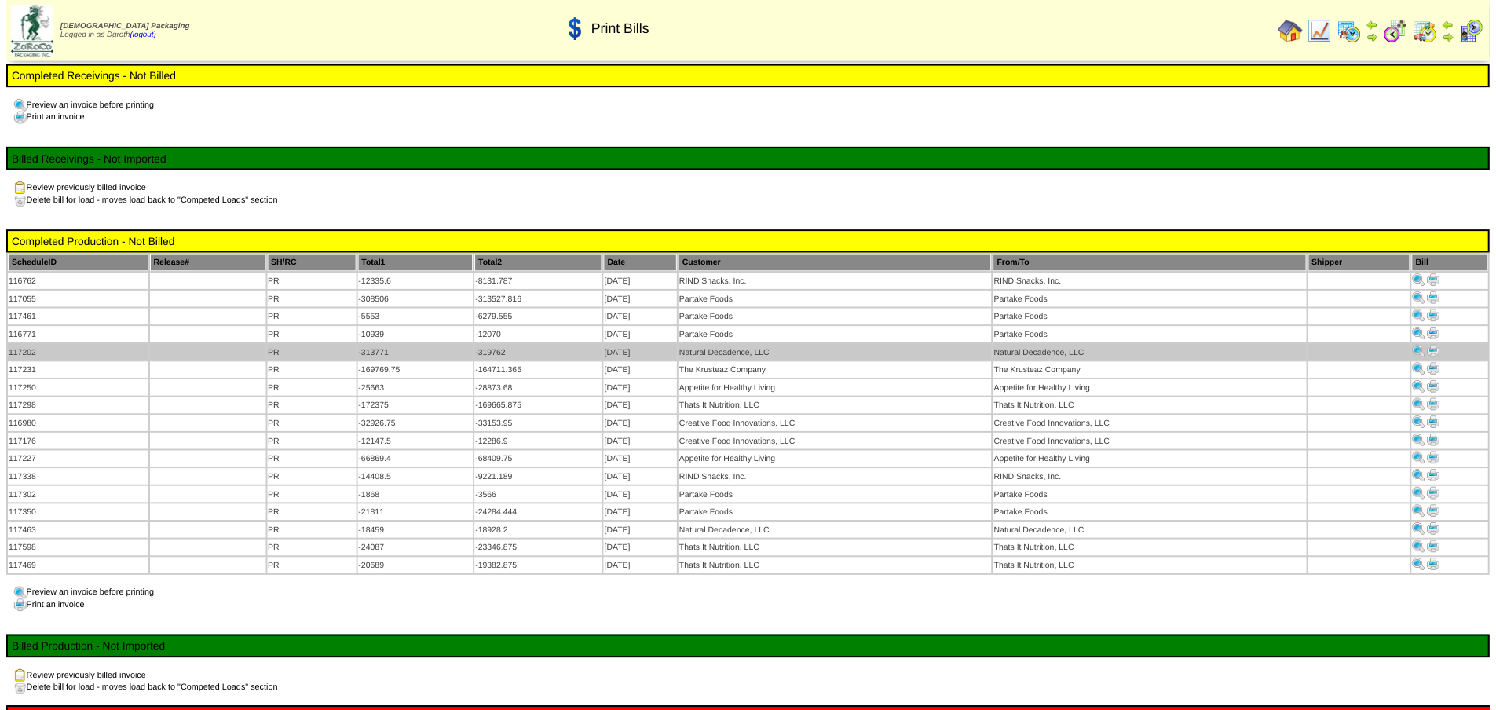
scroll to position [108, 0]
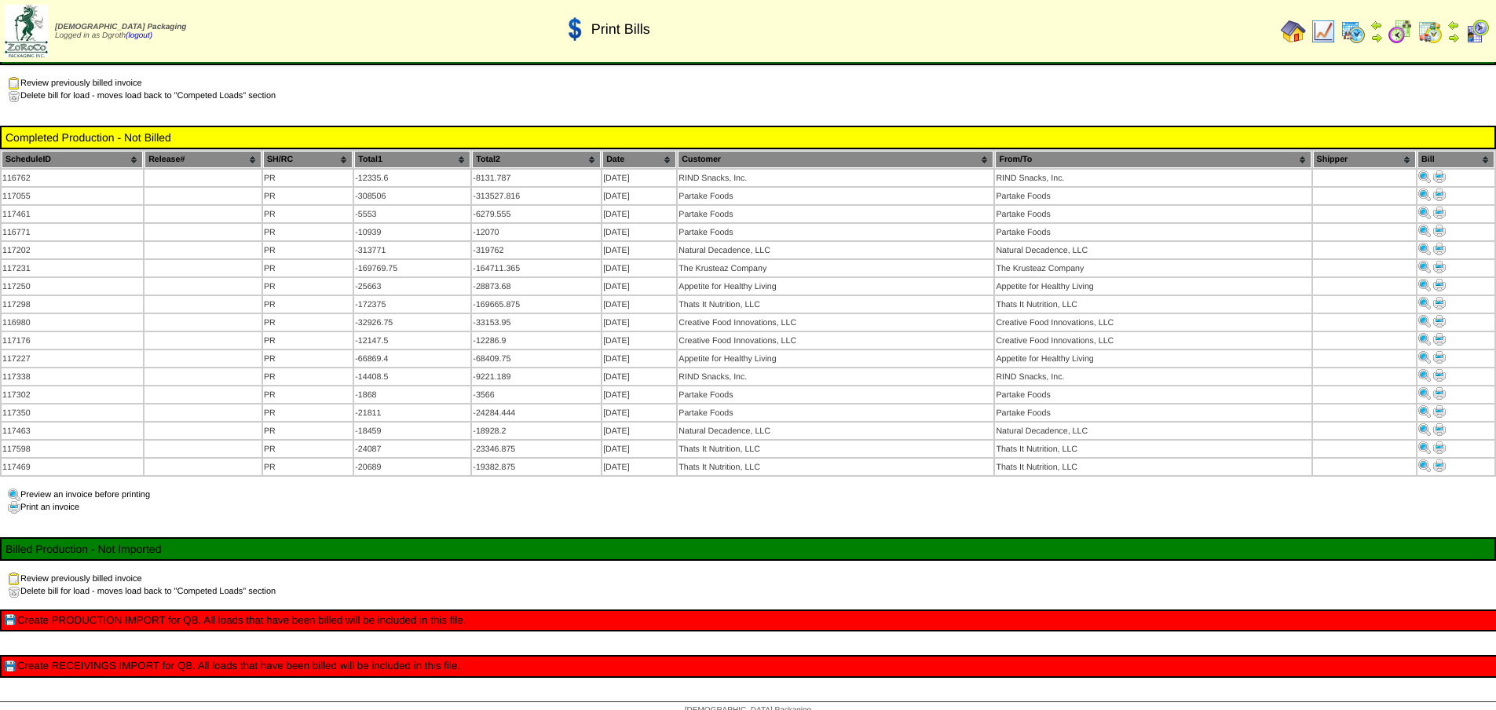
click at [1284, 36] on img at bounding box center [1293, 31] width 25 height 25
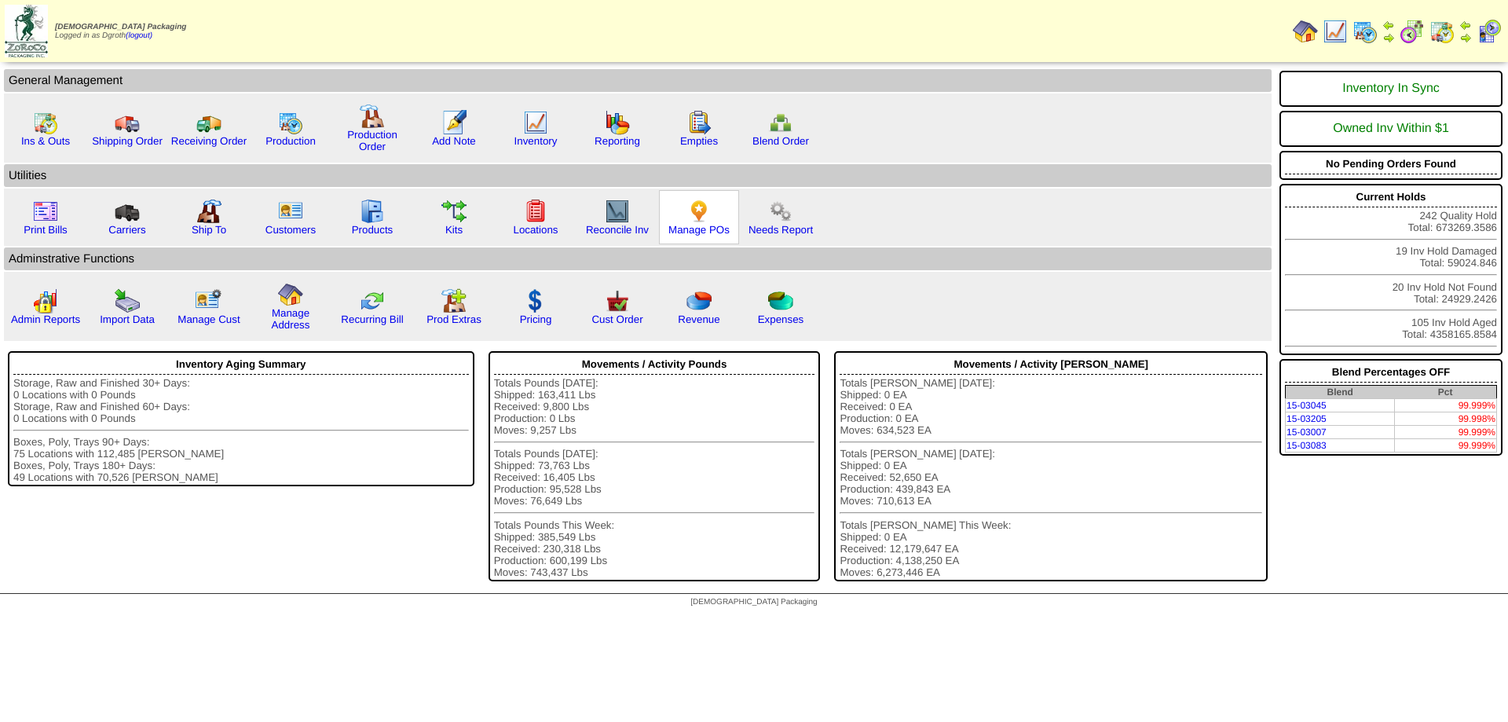
click at [700, 214] on img at bounding box center [698, 211] width 25 height 25
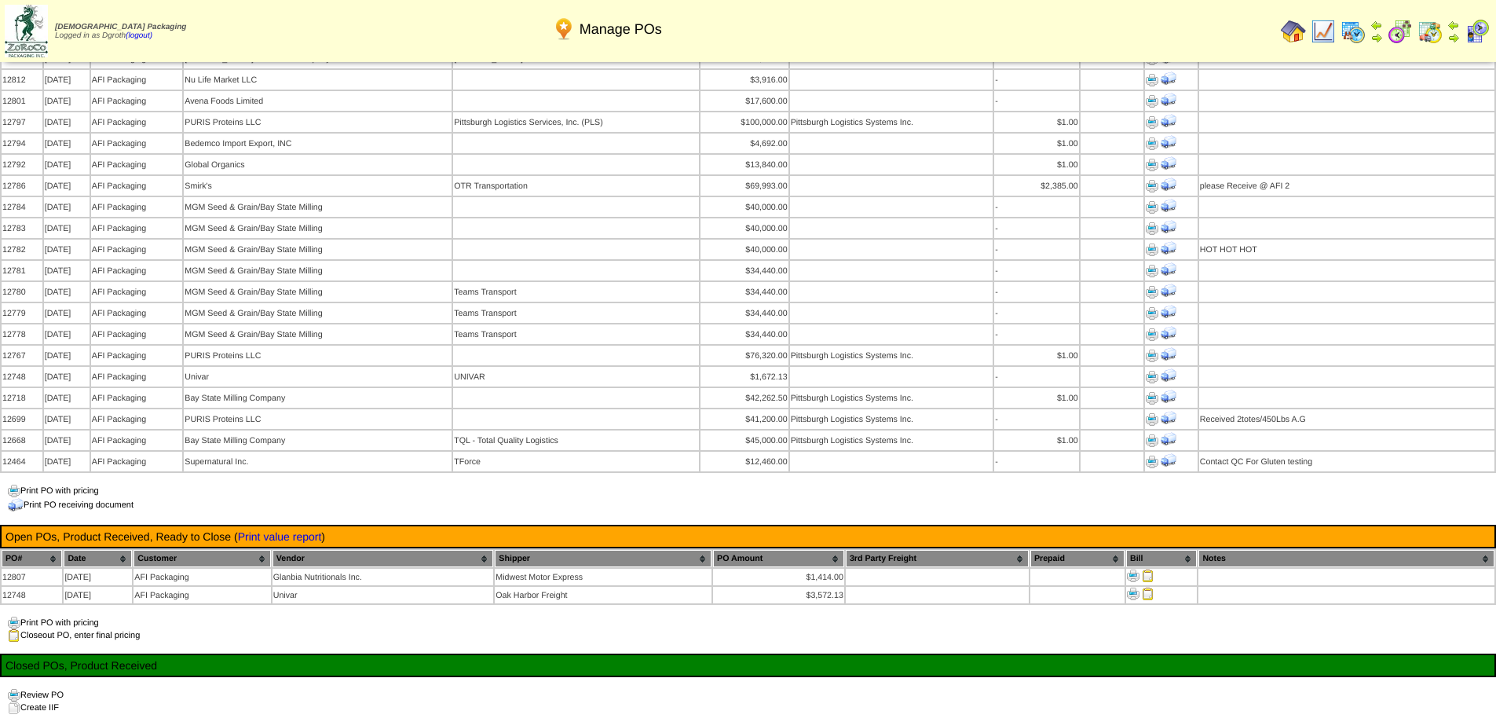
scroll to position [1256, 0]
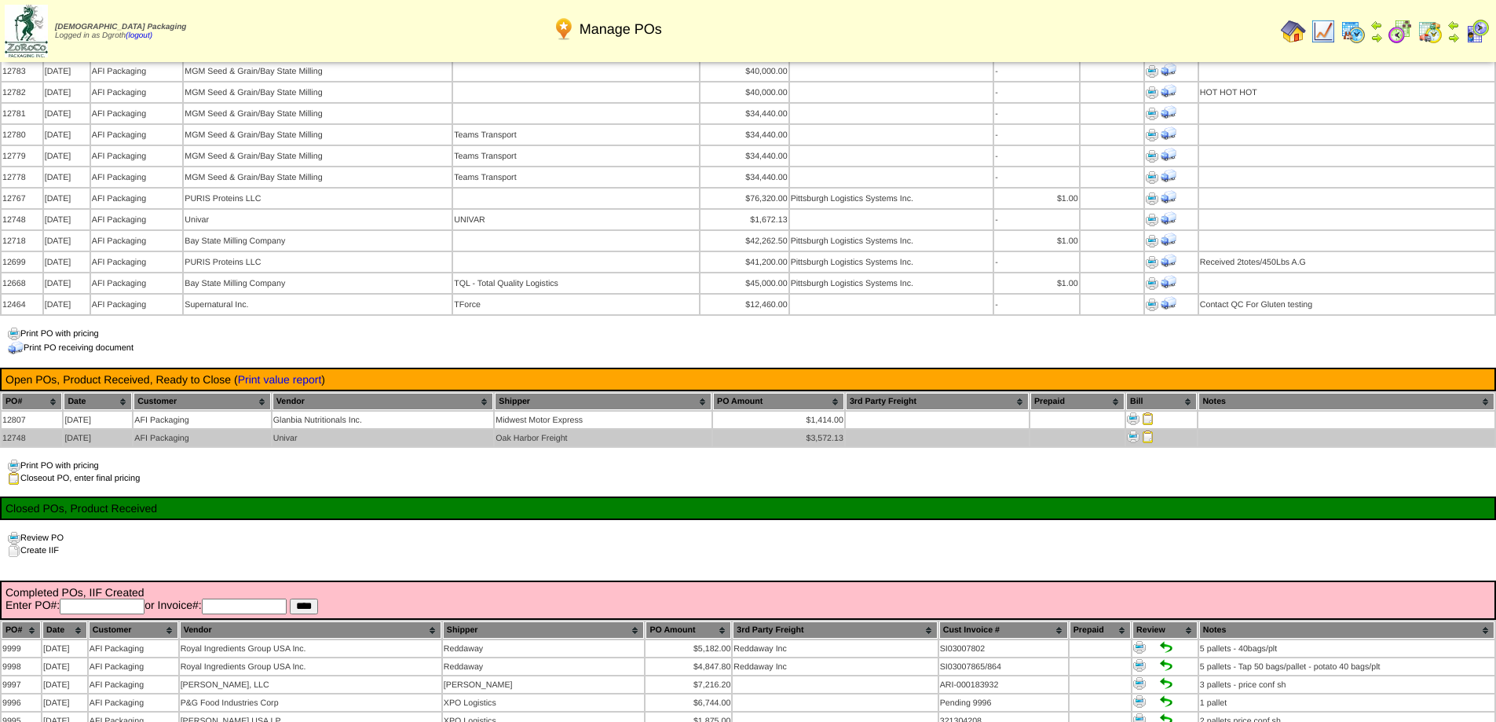
click at [1147, 430] on img at bounding box center [1148, 436] width 13 height 13
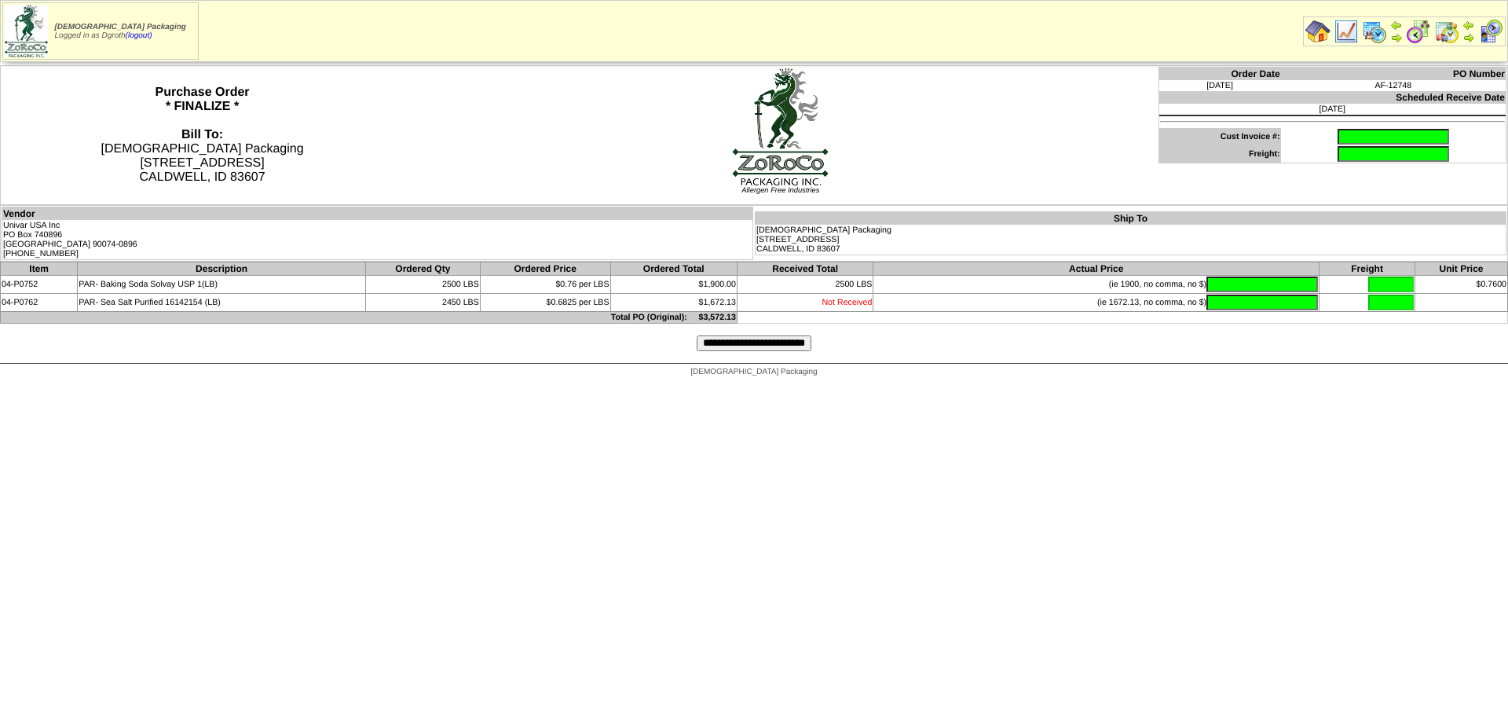
click at [1340, 137] on input "text" at bounding box center [1392, 137] width 111 height 16
type input "*"
type input "**********"
click at [1206, 283] on input "text" at bounding box center [1261, 284] width 111 height 16
click at [1206, 282] on input "text" at bounding box center [1261, 284] width 111 height 16
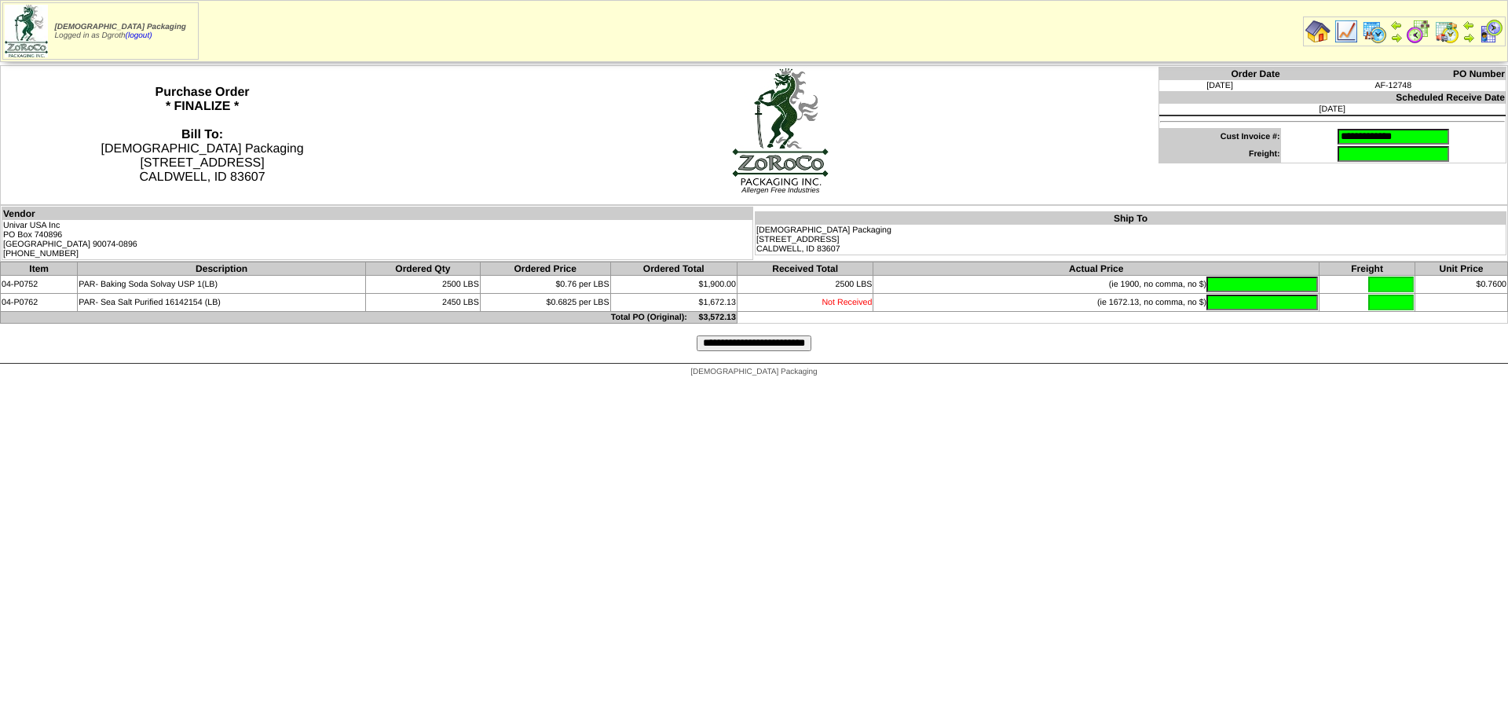
click at [1206, 285] on input "text" at bounding box center [1261, 284] width 111 height 16
type input "*******"
click at [747, 351] on input "**********" at bounding box center [753, 343] width 115 height 16
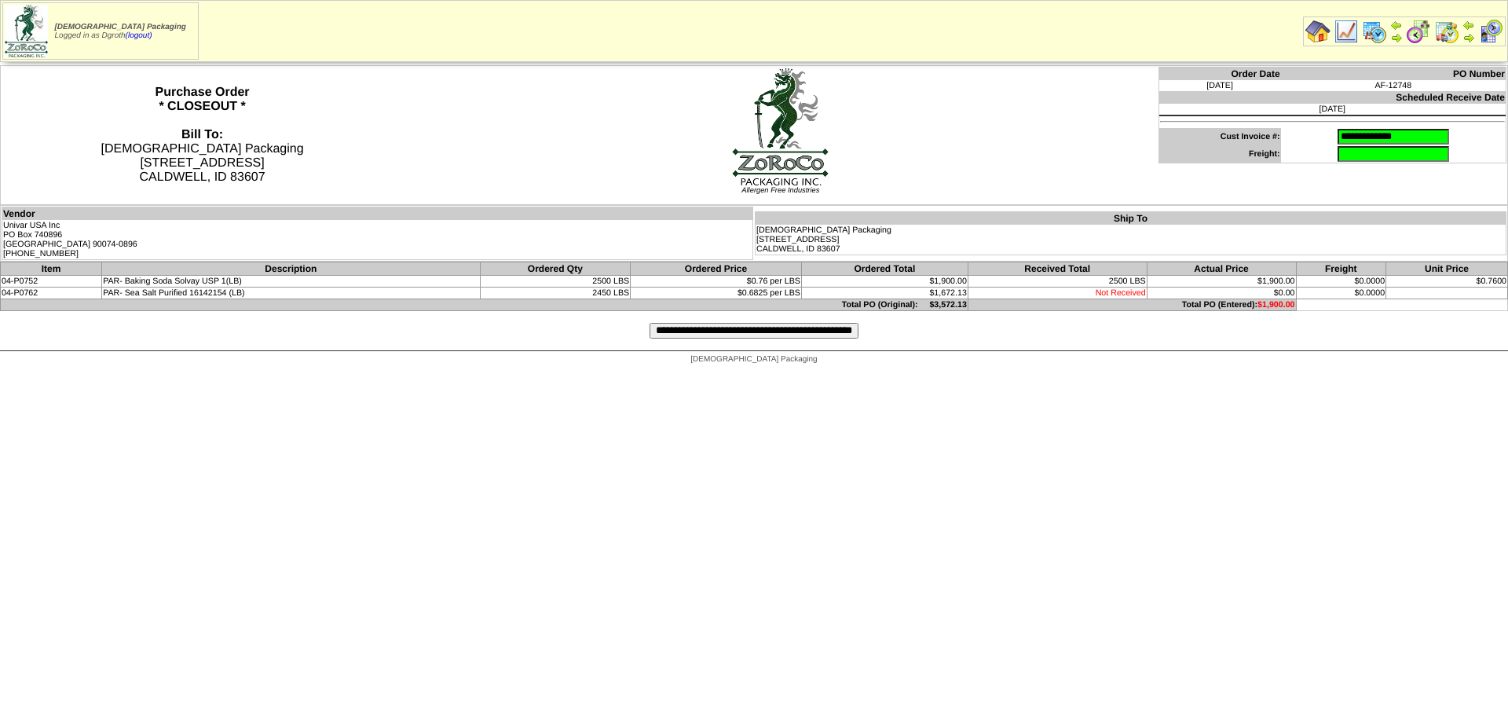
click at [720, 334] on input "**********" at bounding box center [753, 331] width 209 height 16
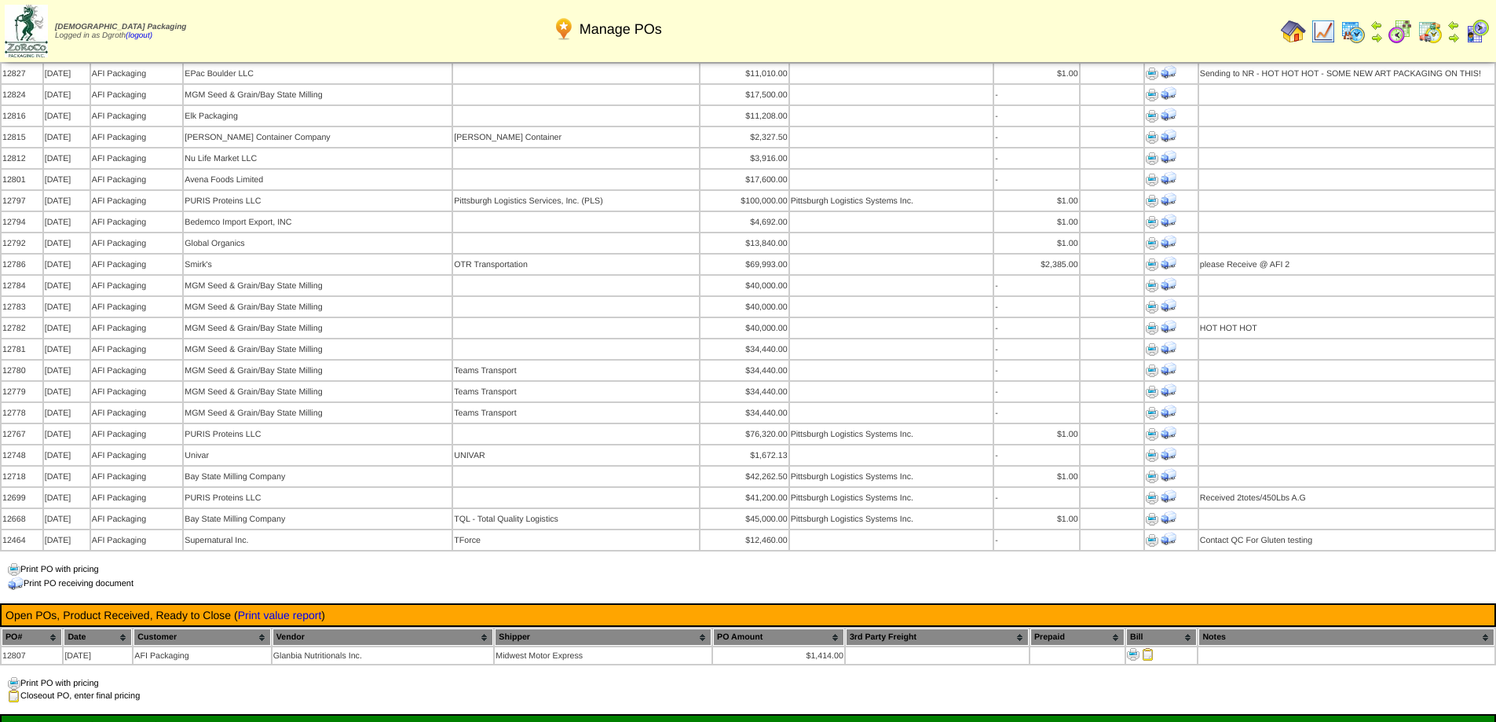
scroll to position [1335, 0]
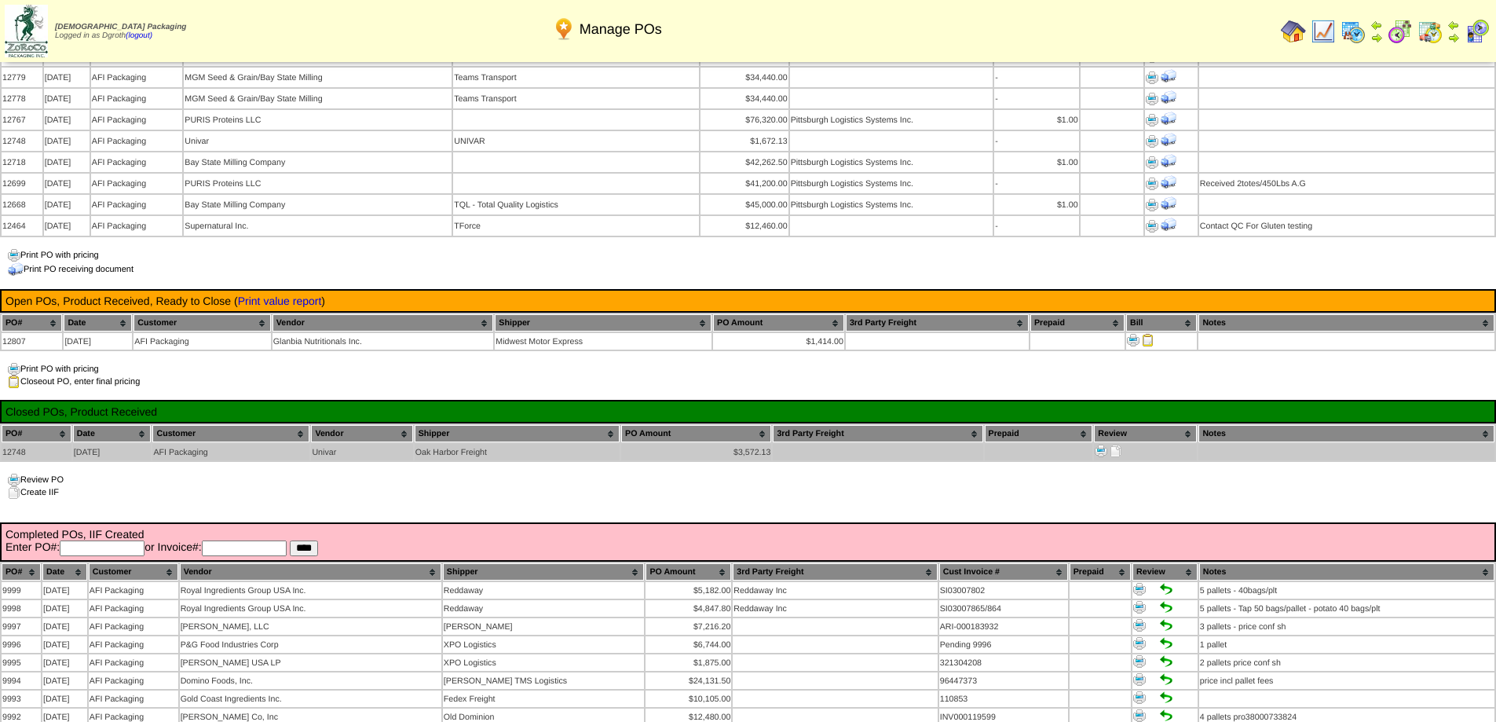
click at [1114, 444] on img at bounding box center [1115, 450] width 13 height 13
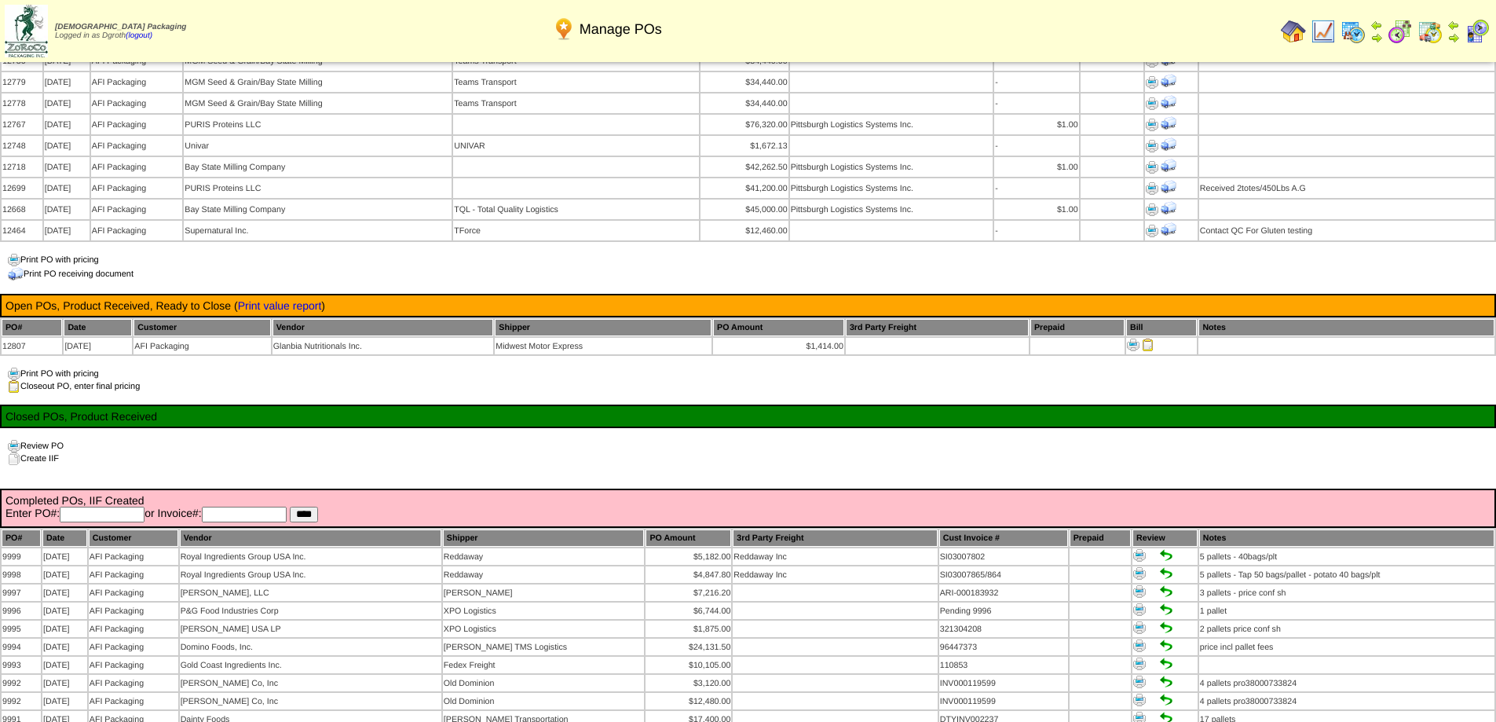
scroll to position [1335, 0]
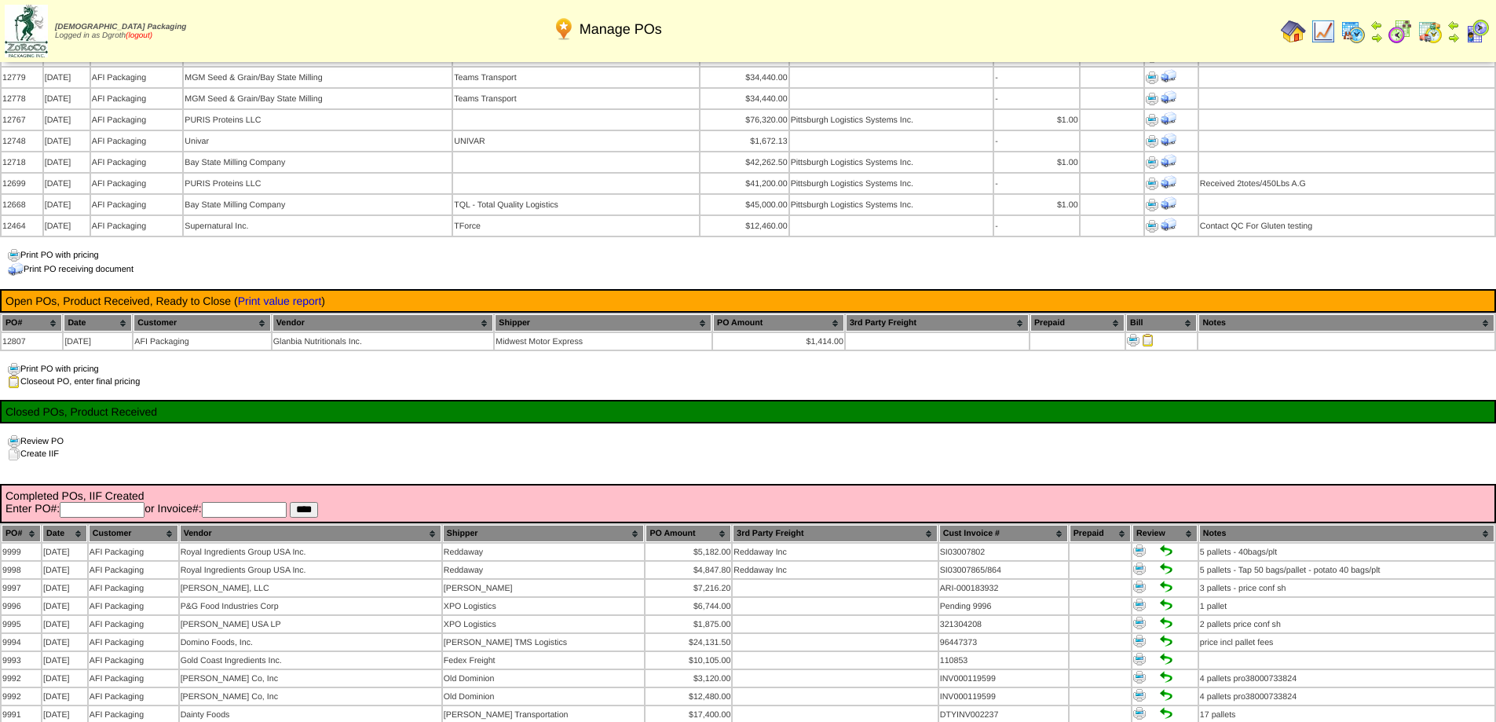
click at [152, 35] on link "(logout)" at bounding box center [139, 35] width 27 height 9
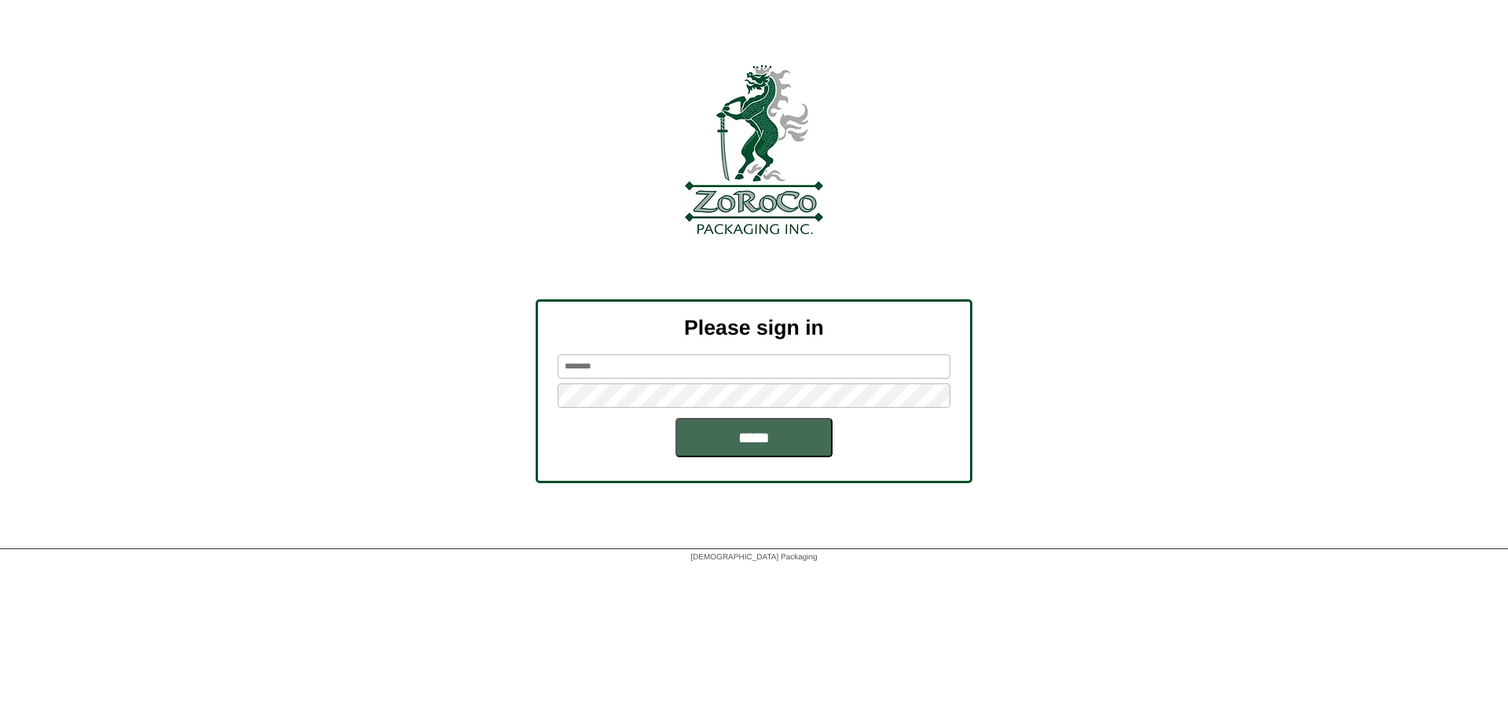
type input "******"
click at [719, 444] on input "*****" at bounding box center [753, 437] width 157 height 39
